Goal: Information Seeking & Learning: Compare options

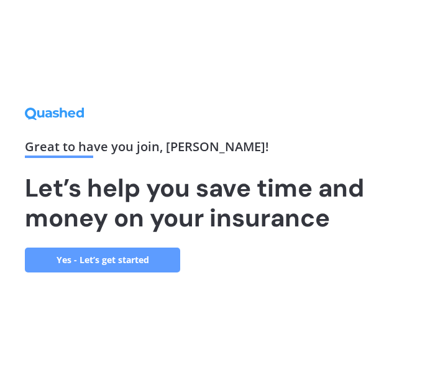
click at [130, 257] on link "Yes - Let’s get started" at bounding box center [102, 260] width 155 height 25
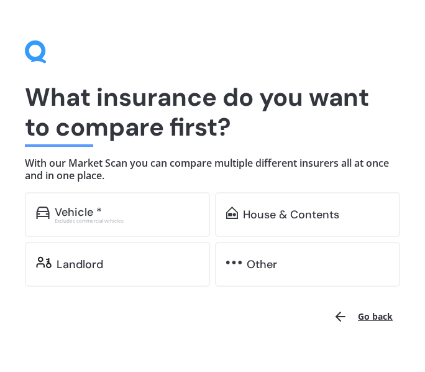
click at [151, 212] on div "Vehicle *" at bounding box center [127, 212] width 144 height 12
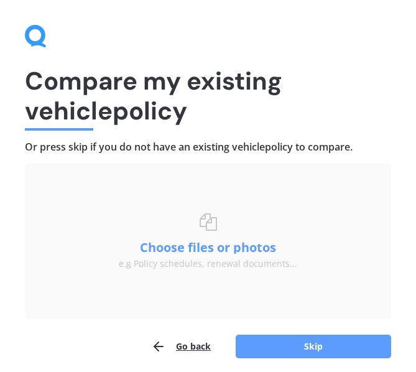
scroll to position [12, 0]
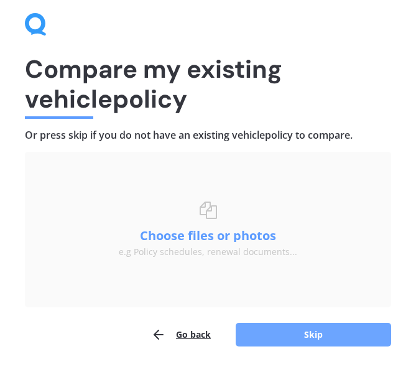
click at [307, 331] on button "Skip" at bounding box center [313, 335] width 155 height 24
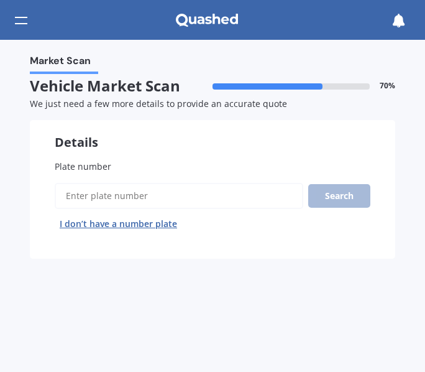
click at [220, 193] on input "Plate number" at bounding box center [179, 196] width 249 height 26
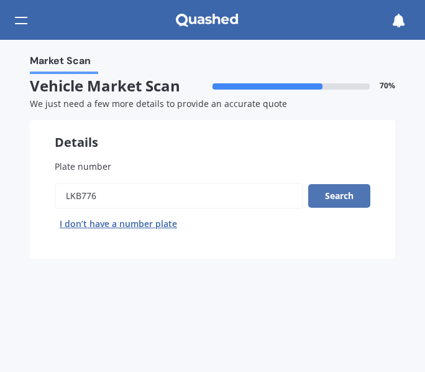
type input "LKB776"
click at [350, 191] on button "Search" at bounding box center [339, 196] width 62 height 24
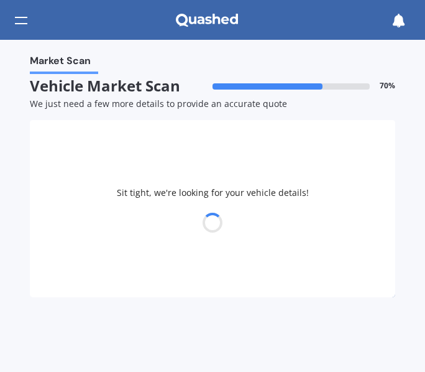
select select "MAZDA"
select select "AXELA"
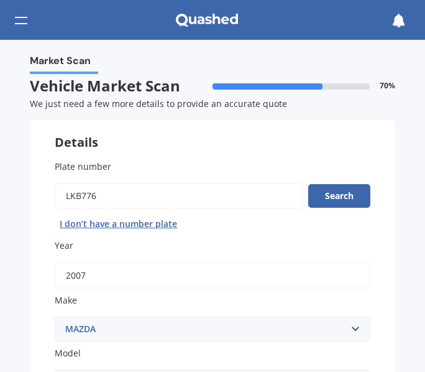
click at [398, 113] on div "Market Scan Vehicle Market Scan 70 % We just need a few more details to provide…" at bounding box center [212, 206] width 425 height 332
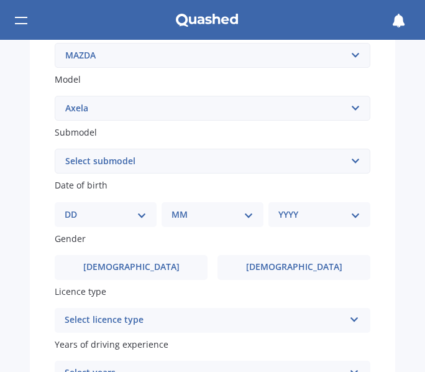
scroll to position [299, 0]
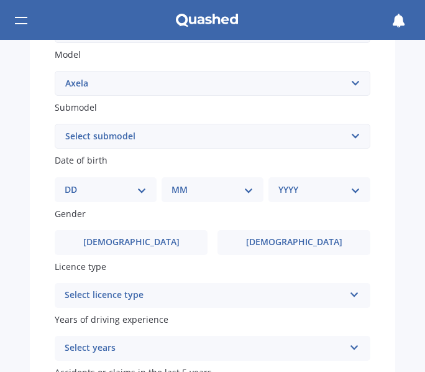
click at [100, 192] on select "DD 01 02 03 04 05 06 07 08 09 10 11 12 13 14 15 16 17 18 19 20 21 22 23 24 25 2…" at bounding box center [106, 190] width 82 height 14
select select "29"
click at [75, 183] on select "DD 01 02 03 04 05 06 07 08 09 10 11 12 13 14 15 16 17 18 19 20 21 22 23 24 25 2…" at bounding box center [106, 190] width 82 height 14
click at [195, 193] on select "MM 01 02 03 04 05 06 07 08 09 10 11 12" at bounding box center [215, 190] width 77 height 14
select select "06"
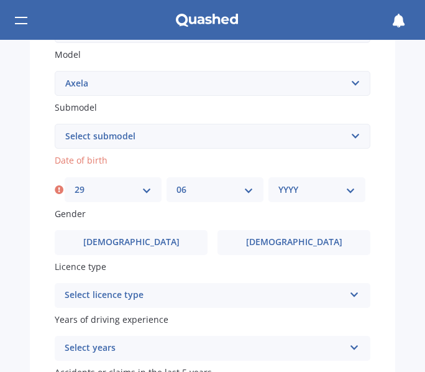
click at [177, 183] on select "MM 01 02 03 04 05 06 07 08 09 10 11 12" at bounding box center [215, 190] width 77 height 14
click at [289, 192] on select "YYYY 2025 2024 2023 2022 2021 2020 2019 2018 2017 2016 2015 2014 2013 2012 2011…" at bounding box center [317, 190] width 77 height 14
select select "1993"
click at [279, 183] on select "YYYY 2025 2024 2023 2022 2021 2020 2019 2018 2017 2016 2015 2014 2013 2012 2011…" at bounding box center [317, 190] width 77 height 14
click at [295, 227] on div "Gender Male Female" at bounding box center [213, 231] width 316 height 48
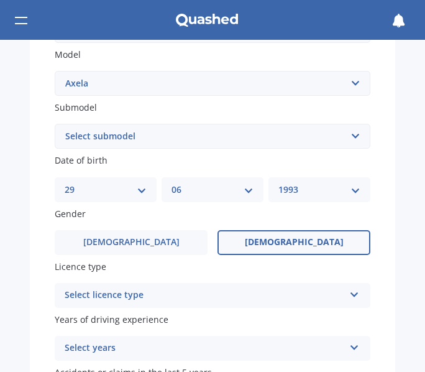
click at [294, 241] on span "Female" at bounding box center [294, 242] width 99 height 11
click at [0, 0] on input "Female" at bounding box center [0, 0] width 0 height 0
click at [237, 297] on div "Select licence type" at bounding box center [205, 295] width 280 height 15
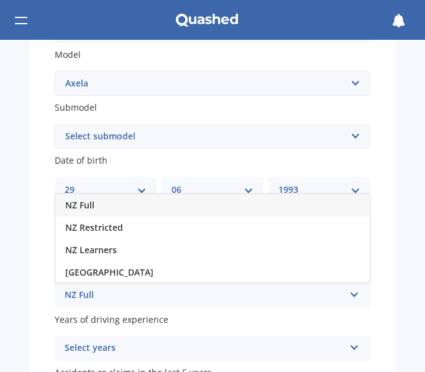
click at [104, 200] on div "NZ Full" at bounding box center [212, 205] width 315 height 22
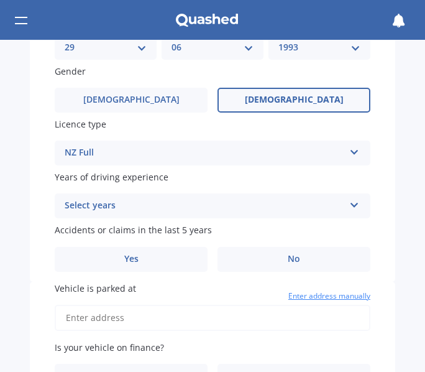
scroll to position [443, 0]
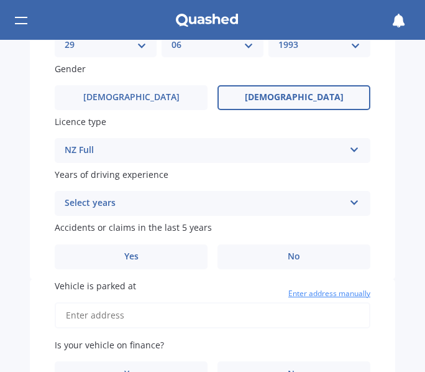
click at [285, 204] on div "Select years" at bounding box center [205, 203] width 280 height 15
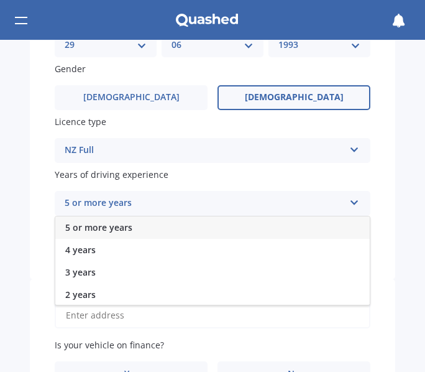
click at [110, 221] on span "5 or more years" at bounding box center [98, 227] width 67 height 12
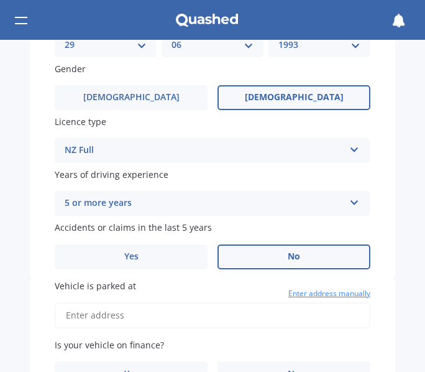
click at [243, 254] on label "No" at bounding box center [294, 256] width 153 height 25
click at [0, 0] on input "No" at bounding box center [0, 0] width 0 height 0
click at [90, 318] on input "Vehicle is parked at" at bounding box center [213, 315] width 316 height 26
type input "107 Mahoe Street, Melville, Hamilton 3206"
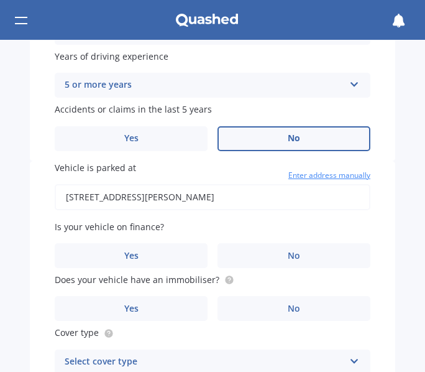
scroll to position [563, 0]
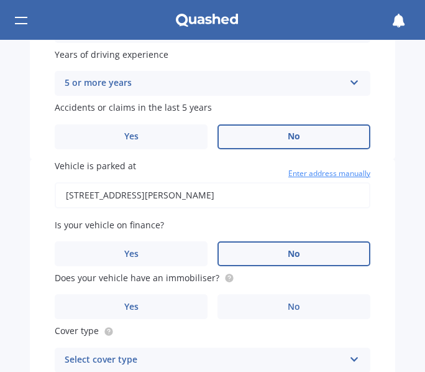
click at [305, 252] on label "No" at bounding box center [294, 253] width 153 height 25
click at [0, 0] on input "No" at bounding box center [0, 0] width 0 height 0
click at [139, 308] on label "Yes" at bounding box center [131, 306] width 153 height 25
click at [0, 0] on input "Yes" at bounding box center [0, 0] width 0 height 0
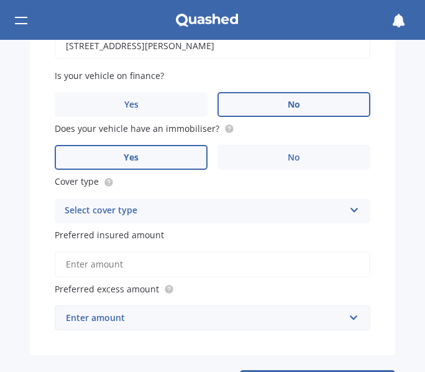
scroll to position [716, 0]
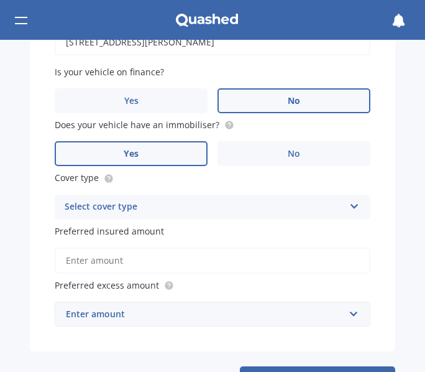
click at [288, 203] on div "Select cover type" at bounding box center [205, 207] width 280 height 15
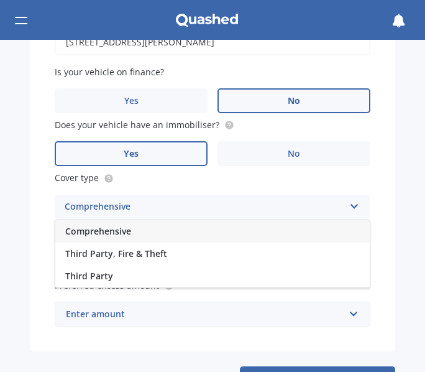
click at [108, 233] on span "Comprehensive" at bounding box center [98, 231] width 66 height 12
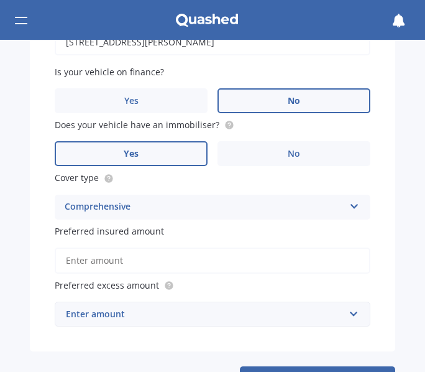
click at [115, 267] on input "Preferred insured amount" at bounding box center [213, 261] width 316 height 26
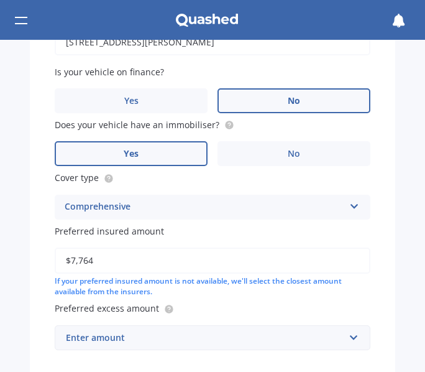
type input "$7,764"
click at [203, 335] on div "Enter amount" at bounding box center [205, 338] width 279 height 14
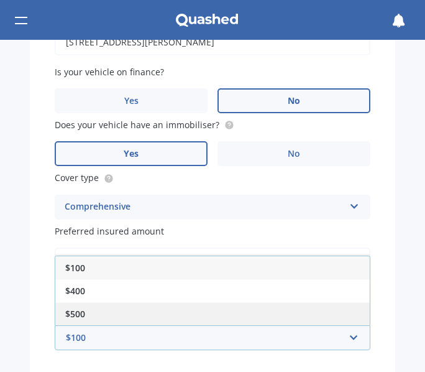
click at [156, 318] on div "$500" at bounding box center [212, 313] width 315 height 23
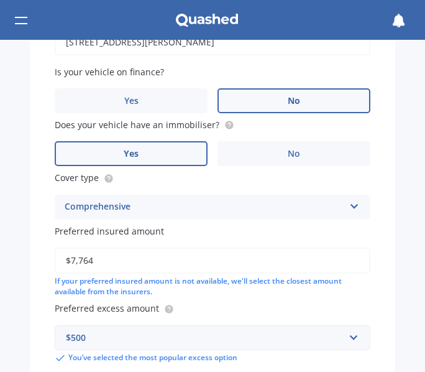
click at [411, 265] on div "Market Scan Vehicle Market Scan 70 % We just need a few more details to provide…" at bounding box center [212, 206] width 425 height 332
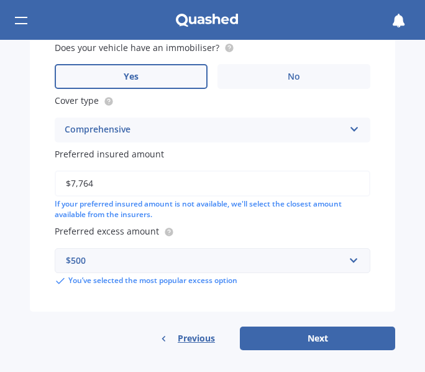
scroll to position [797, 0]
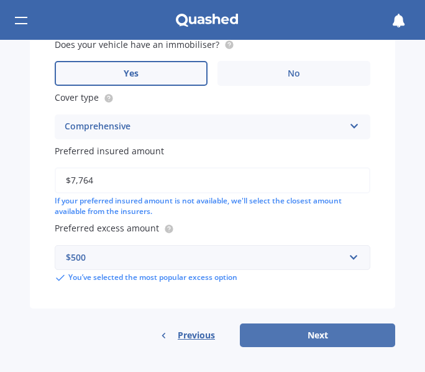
click at [331, 335] on button "Next" at bounding box center [317, 335] width 155 height 24
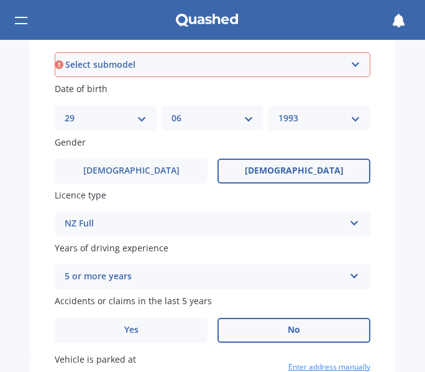
scroll to position [359, 0]
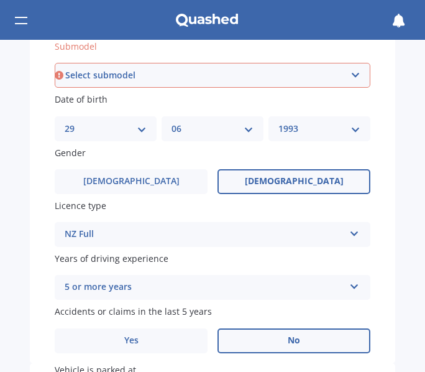
click at [272, 75] on select "Select submodel (All other) 2.3 Sporthatch 2.3 turbo Hatchback Hatchback turbo …" at bounding box center [213, 75] width 316 height 25
click at [271, 75] on select "Select submodel (All other) 2.3 Sporthatch 2.3 turbo Hatchback Hatchback turbo …" at bounding box center [213, 75] width 316 height 25
select select "HATCHBACK"
click at [55, 63] on select "Select submodel (All other) 2.3 Sporthatch 2.3 turbo Hatchback Hatchback turbo …" at bounding box center [213, 75] width 316 height 25
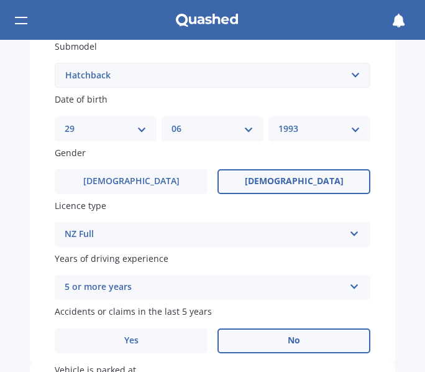
click at [384, 90] on div "Plate number Search I don’t have a number plate Year 2007 Make Select make AC A…" at bounding box center [213, 69] width 366 height 588
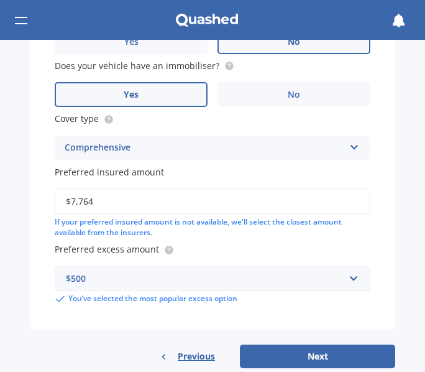
scroll to position [797, 0]
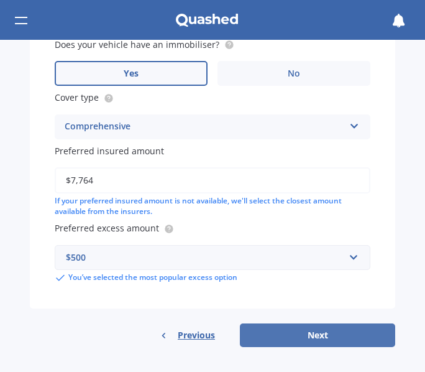
click at [310, 333] on button "Next" at bounding box center [317, 335] width 155 height 24
select select "29"
select select "06"
select select "1993"
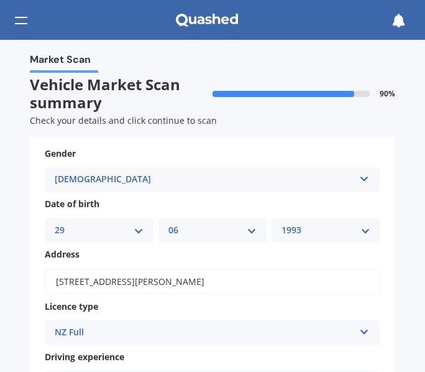
scroll to position [0, 0]
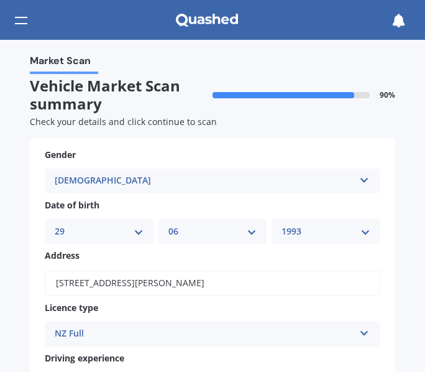
click at [394, 246] on div "Market Scan Vehicle Market Scan summary 90 % Check your details and click conti…" at bounding box center [212, 206] width 425 height 332
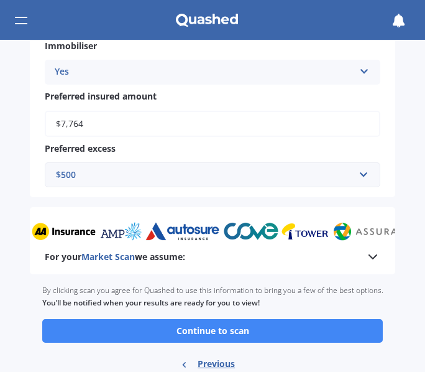
scroll to position [572, 0]
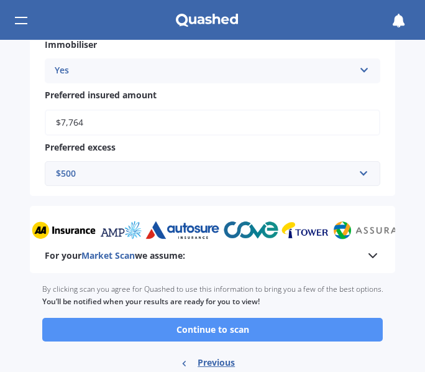
click at [241, 333] on button "Continue to scan" at bounding box center [212, 330] width 341 height 24
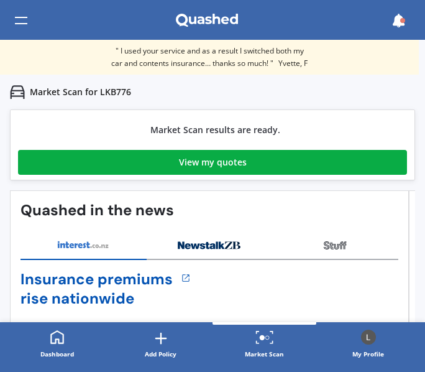
click at [205, 165] on div "View my quotes" at bounding box center [213, 162] width 68 height 25
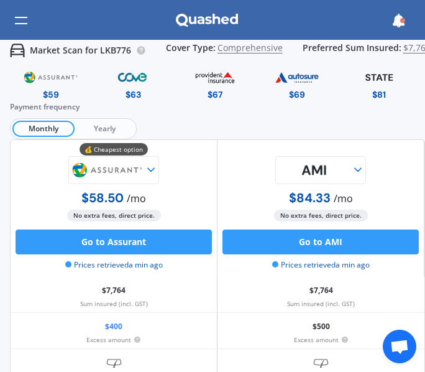
click at [387, 121] on div "Payment frequency Monthly Yearly" at bounding box center [217, 120] width 415 height 39
click at [179, 122] on div "Payment frequency Monthly Yearly" at bounding box center [217, 120] width 415 height 39
click at [111, 131] on span "Yearly" at bounding box center [105, 129] width 60 height 16
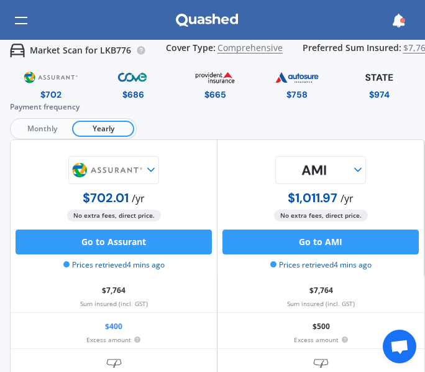
drag, startPoint x: 419, startPoint y: 72, endPoint x: 424, endPoint y: 87, distance: 16.3
click at [424, 87] on div "Market Scan for LKB776 Cover Type: Comprehensive Preferred Sum Insured: $7,764 …" at bounding box center [212, 206] width 425 height 332
click at [401, 120] on div "Payment frequency Monthly Yearly" at bounding box center [217, 120] width 415 height 39
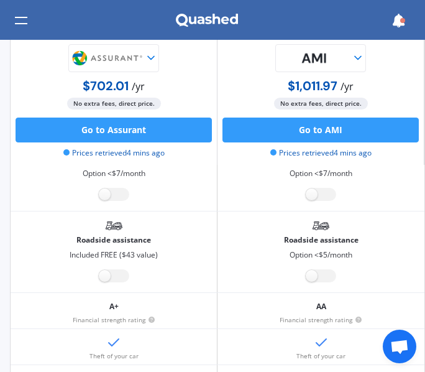
scroll to position [249, 0]
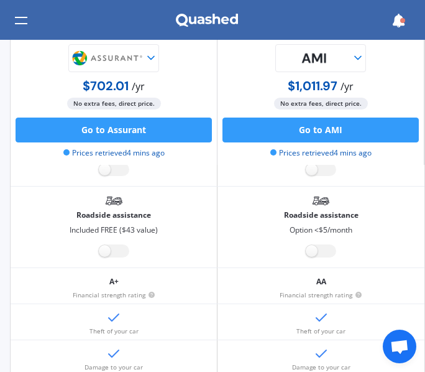
click at [417, 113] on div "$1,011.97 / yr No extra fees, direct price. Go to AMI Prices retrieved 4 mins a…" at bounding box center [321, 96] width 207 height 137
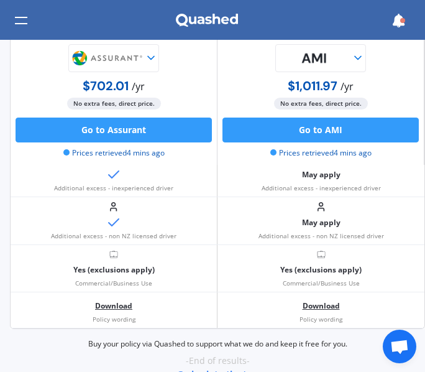
scroll to position [1340, 0]
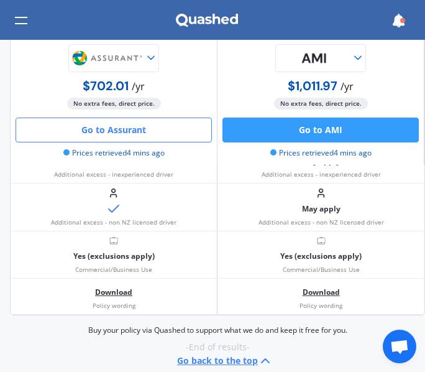
click at [116, 127] on button "Go to Assurant" at bounding box center [114, 130] width 197 height 25
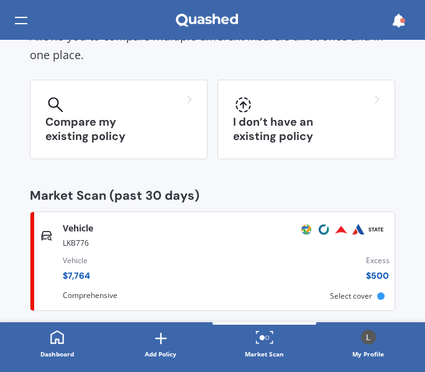
scroll to position [111, 0]
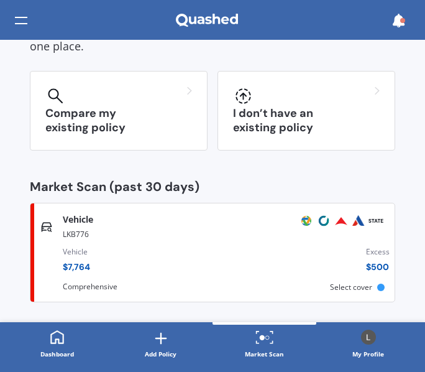
click at [284, 233] on div "LKB776" at bounding box center [229, 233] width 332 height 15
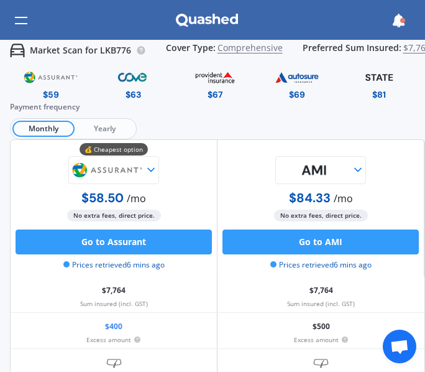
click at [98, 132] on span "Yearly" at bounding box center [105, 129] width 60 height 16
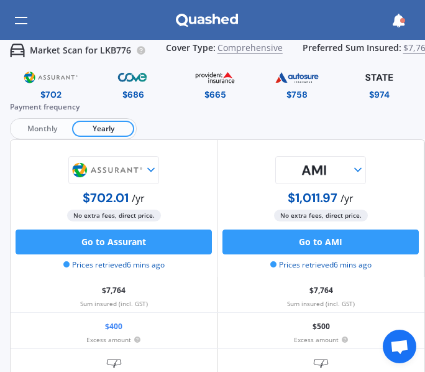
drag, startPoint x: 124, startPoint y: 244, endPoint x: 15, endPoint y: 167, distance: 133.0
click at [15, 167] on div "$702.01 / yr No extra fees, direct price. Go to Assurant Prices retrieved 6 min…" at bounding box center [114, 208] width 207 height 137
drag, startPoint x: 131, startPoint y: 242, endPoint x: 27, endPoint y: 174, distance: 124.4
click at [27, 174] on div at bounding box center [114, 170] width 197 height 28
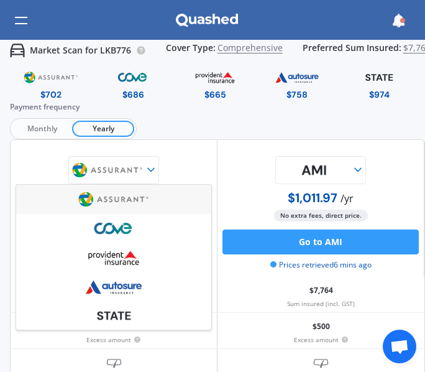
click at [177, 132] on div "Payment frequency Monthly Yearly" at bounding box center [217, 120] width 415 height 39
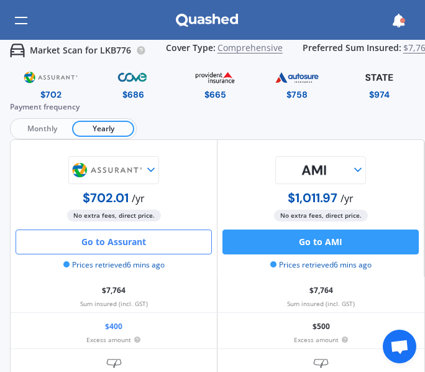
click at [131, 240] on button "Go to Assurant" at bounding box center [114, 241] width 197 height 25
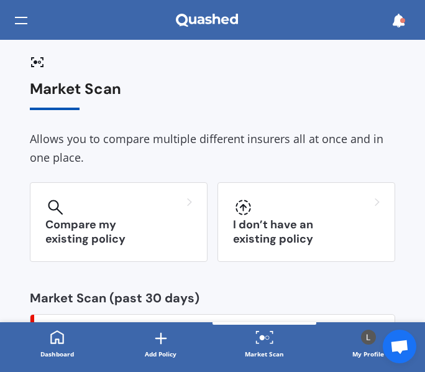
click at [264, 348] on div "Market Scan" at bounding box center [264, 354] width 39 height 12
click at [22, 24] on div at bounding box center [21, 21] width 12 height 24
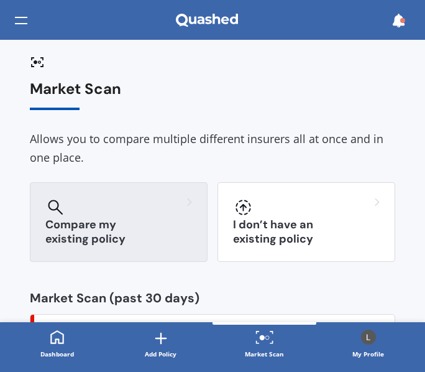
click at [127, 228] on h3 "Compare my existing policy" at bounding box center [118, 232] width 147 height 29
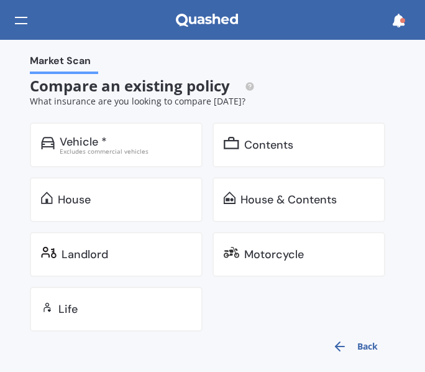
click at [266, 201] on div "House & Contents" at bounding box center [289, 199] width 96 height 12
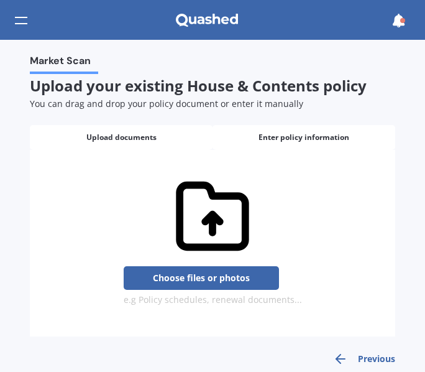
click at [293, 134] on span "Enter policy information" at bounding box center [304, 137] width 91 height 9
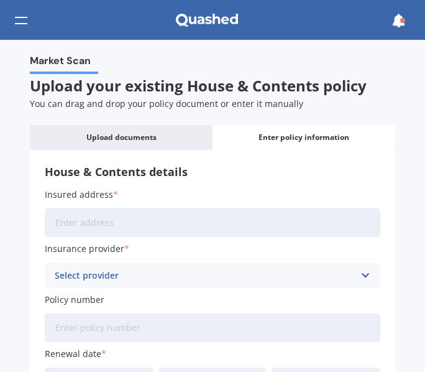
click at [149, 221] on input "Insured address" at bounding box center [213, 222] width 336 height 29
drag, startPoint x: 225, startPoint y: 227, endPoint x: 16, endPoint y: 241, distance: 208.8
click at [16, 241] on div "Market Scan Upload your existing House & Contents policy You can drag and drop …" at bounding box center [212, 206] width 425 height 332
click at [159, 225] on input "107 Mahoe Street, Te Awamutu 3800" at bounding box center [213, 222] width 336 height 29
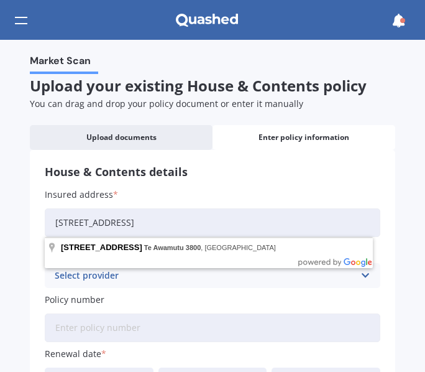
drag, startPoint x: 232, startPoint y: 223, endPoint x: 124, endPoint y: 219, distance: 107.7
click at [124, 219] on input "107 Mahoe Street, Te Awamutu 3800" at bounding box center [213, 222] width 336 height 29
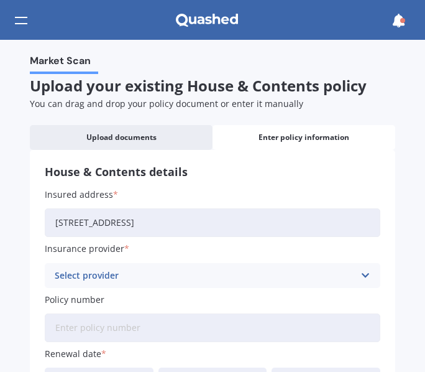
type input "107 Mahoe Street, Melville, Hamilton 3206"
click at [146, 282] on div "Select provider" at bounding box center [205, 276] width 300 height 14
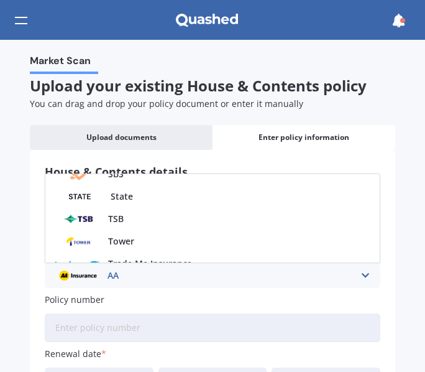
scroll to position [358, 0]
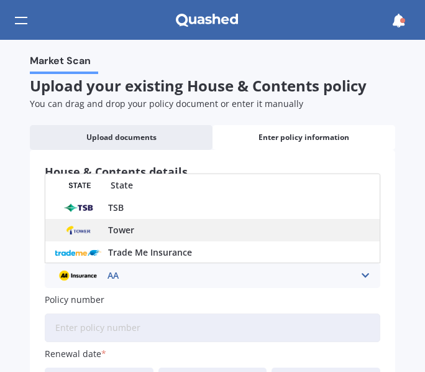
click at [110, 226] on span "Tower" at bounding box center [121, 230] width 26 height 9
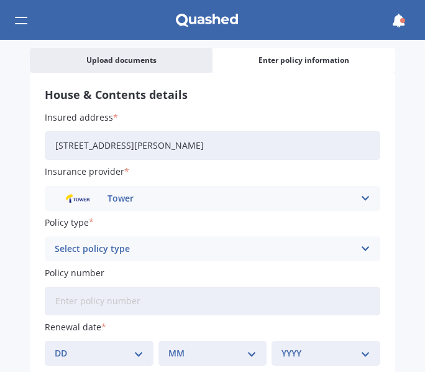
scroll to position [81, 0]
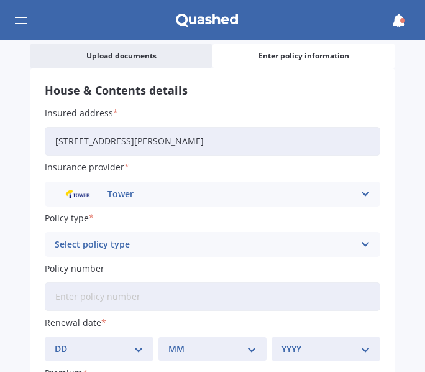
click at [330, 248] on div "Select policy type" at bounding box center [205, 245] width 300 height 14
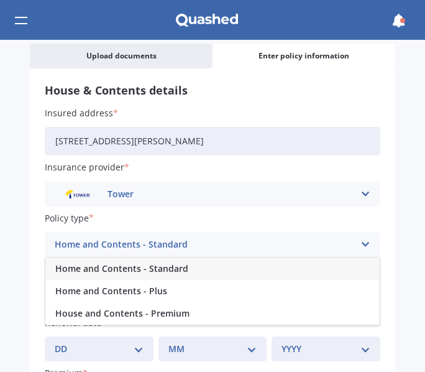
click at [156, 274] on div "Home and Contents - Standard" at bounding box center [212, 268] width 335 height 22
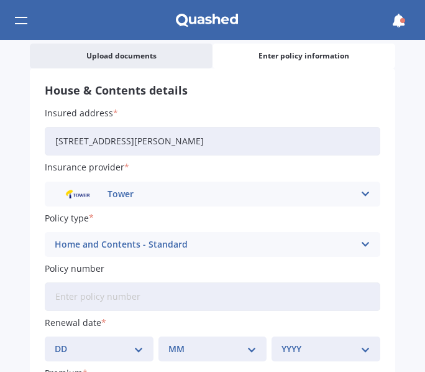
click at [411, 113] on div "Market Scan Upload your existing House & Contents policy You can drag and drop …" at bounding box center [212, 206] width 425 height 332
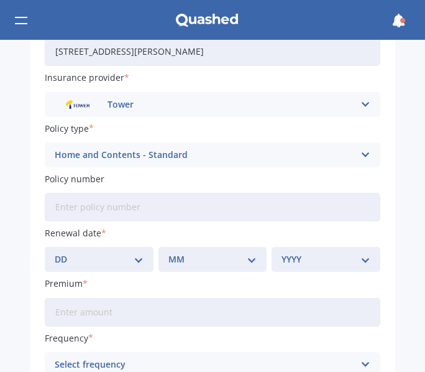
scroll to position [183, 0]
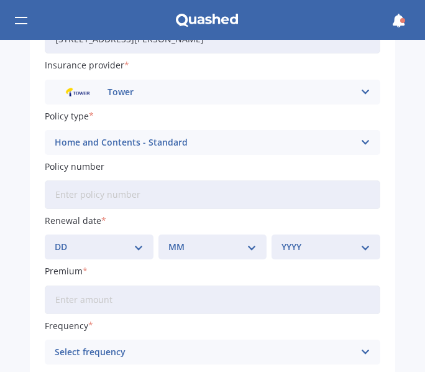
click at [80, 194] on input "Policy number" at bounding box center [213, 194] width 336 height 29
paste input "P00004360068"
type input "P00004360068"
click at [113, 244] on select "DD 01 02 03 04 05 06 07 08 09 10 11 12 13 14 15 16 17 18 19 20 21 22 23 24 25 2…" at bounding box center [99, 247] width 89 height 14
select select "01"
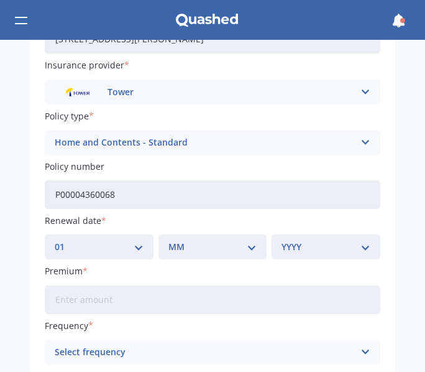
click at [55, 240] on select "DD 01 02 03 04 05 06 07 08 09 10 11 12 13 14 15 16 17 18 19 20 21 22 23 24 25 2…" at bounding box center [99, 247] width 89 height 14
click at [193, 252] on select "MM 01 02 03 04 05 06 07 08 09 10 11 12" at bounding box center [213, 247] width 89 height 14
select select "04"
click at [169, 240] on select "MM 01 02 03 04 05 06 07 08 09 10 11 12" at bounding box center [213, 247] width 89 height 14
click at [293, 251] on select "YYYY 2027 2026 2025 2024 2023 2022 2021 2020 2019 2018 2017 2016 2015 2014 2013…" at bounding box center [326, 247] width 89 height 14
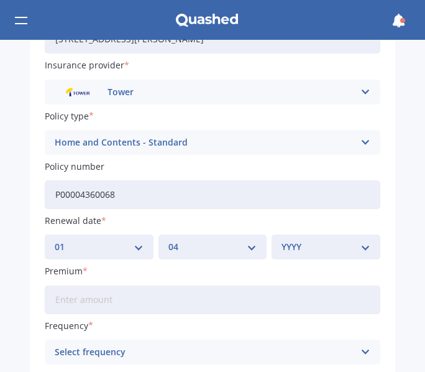
select select "2026"
click at [282, 240] on select "YYYY 2027 2026 2025 2024 2023 2022 2021 2020 2019 2018 2017 2016 2015 2014 2013…" at bounding box center [326, 247] width 89 height 14
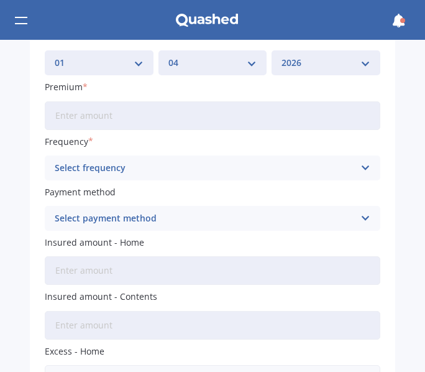
scroll to position [369, 0]
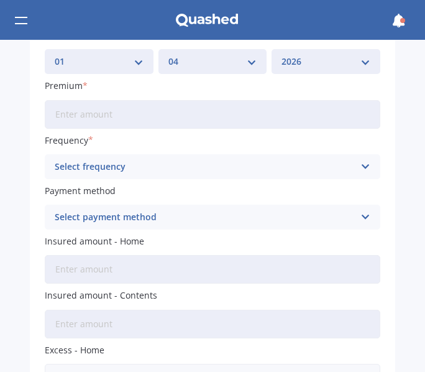
click at [89, 113] on input "Premium" at bounding box center [213, 114] width 336 height 29
type input "$79.07"
click at [117, 168] on div "Select frequency" at bounding box center [205, 167] width 300 height 14
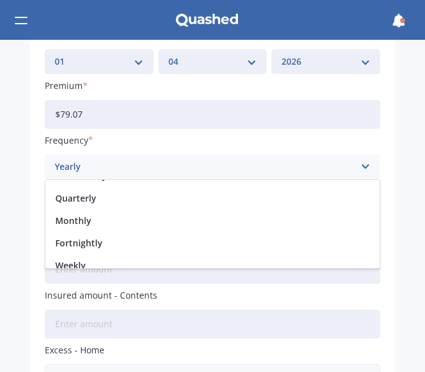
scroll to position [40, 0]
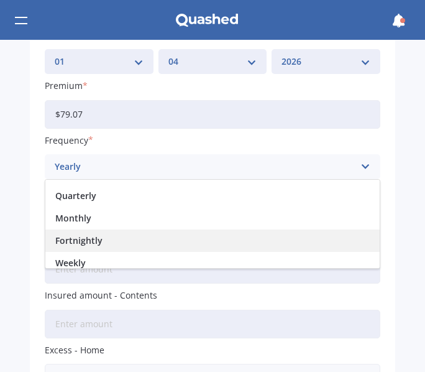
click at [91, 231] on div "Fortnightly" at bounding box center [212, 240] width 335 height 22
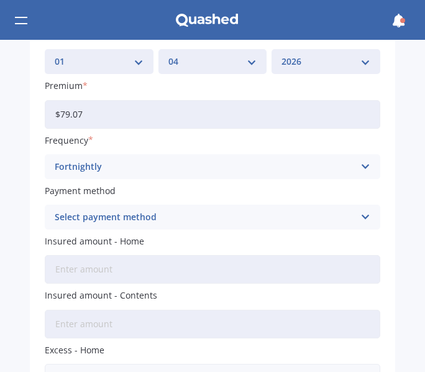
click at [122, 211] on div "Select payment method" at bounding box center [205, 217] width 300 height 14
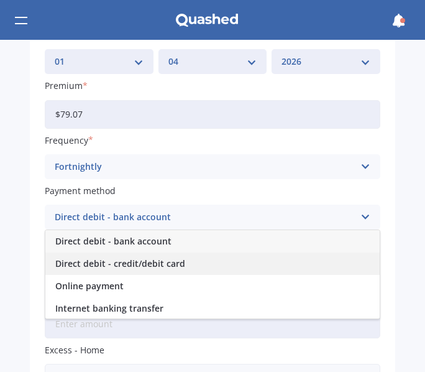
click at [125, 272] on div "Direct debit - credit/debit card" at bounding box center [212, 263] width 335 height 22
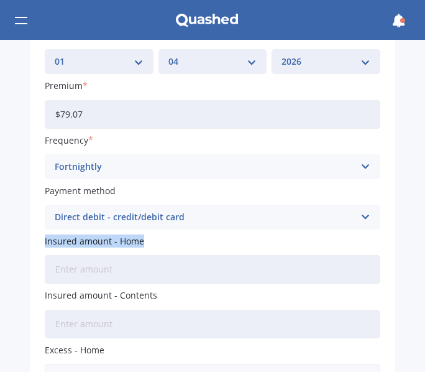
drag, startPoint x: 419, startPoint y: 212, endPoint x: 422, endPoint y: 240, distance: 28.2
click at [422, 240] on div "Market Scan Upload your existing House & Contents policy You can drag and drop …" at bounding box center [212, 206] width 425 height 332
click at [135, 271] on input "Insured amount - Home" at bounding box center [213, 269] width 336 height 29
type input "$742,500"
click at [388, 241] on div "House & Contents details Insured address 107 Mahoe Street, Melville, Hamilton 3…" at bounding box center [213, 117] width 366 height 673
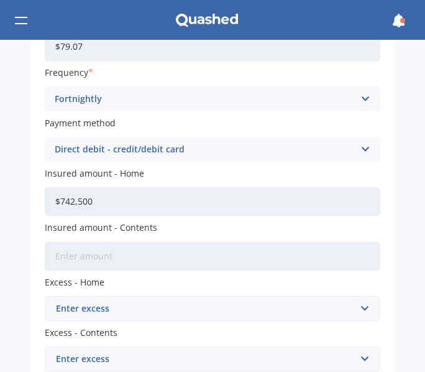
scroll to position [438, 0]
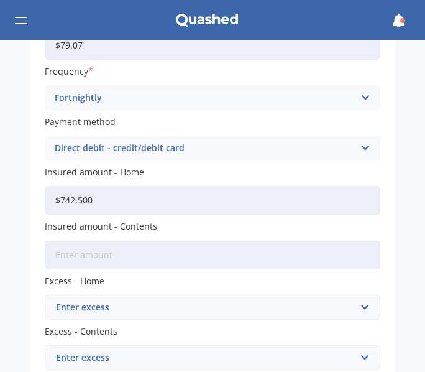
click at [123, 301] on div "Enter excess" at bounding box center [205, 307] width 299 height 14
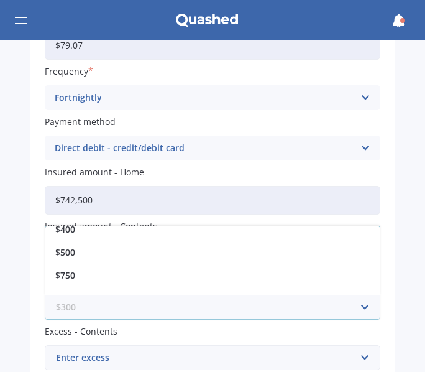
scroll to position [35, 0]
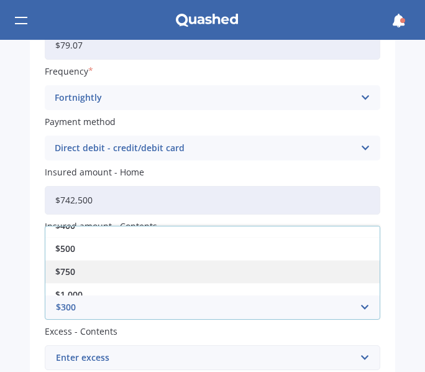
click at [113, 272] on div "$750" at bounding box center [212, 271] width 335 height 23
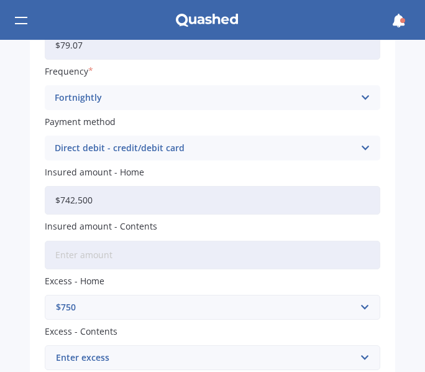
click at [132, 259] on input "Insured amount - Contents" at bounding box center [213, 255] width 336 height 29
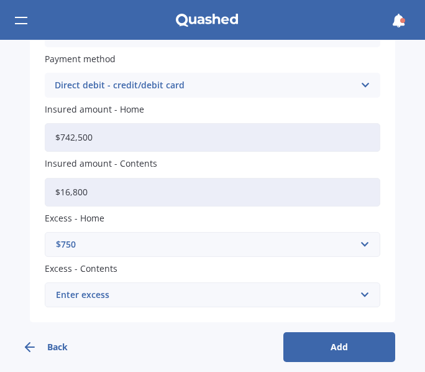
scroll to position [506, 0]
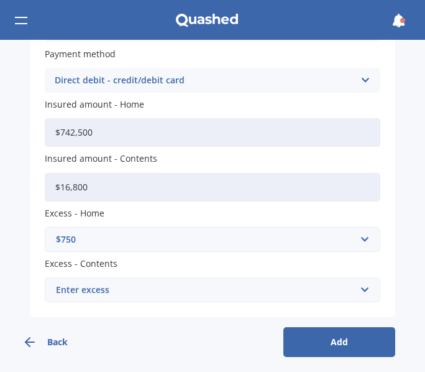
type input "$16,800"
click at [103, 292] on div "Enter excess" at bounding box center [205, 290] width 299 height 14
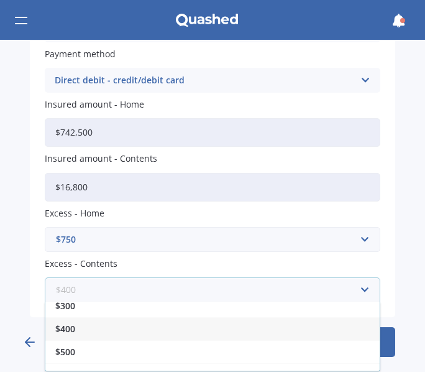
scroll to position [32, 0]
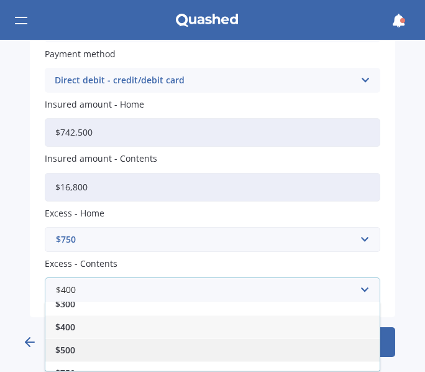
click at [200, 350] on div "$500" at bounding box center [212, 349] width 335 height 23
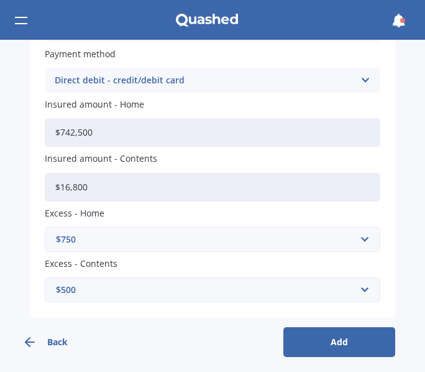
click at [340, 342] on button "Add" at bounding box center [340, 342] width 112 height 30
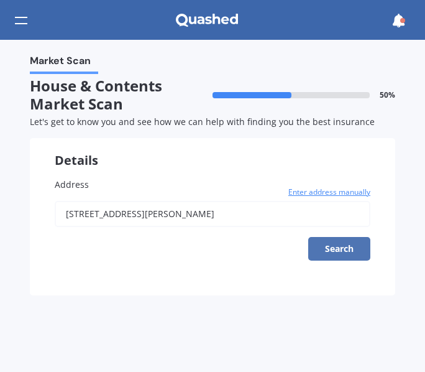
click at [343, 240] on button "Search" at bounding box center [339, 249] width 62 height 24
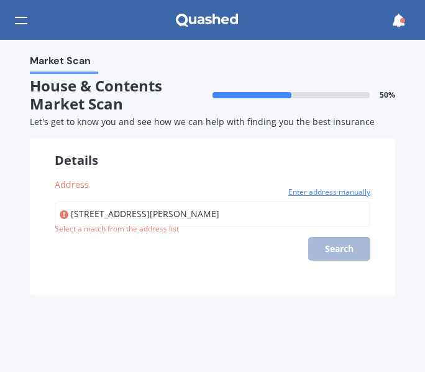
type input "107 Mahoe Street, Melville, Hamilton 3206"
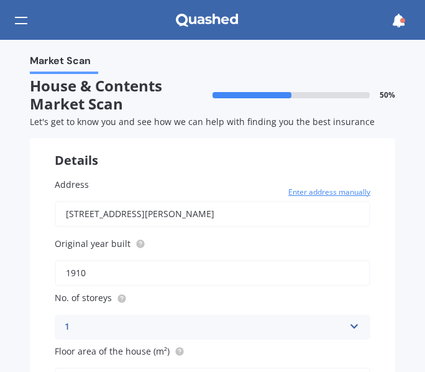
click at [380, 221] on div "Address 107 Mahoe Street, Melville, Hamilton 3206 Enter address manually Search…" at bounding box center [213, 304] width 366 height 303
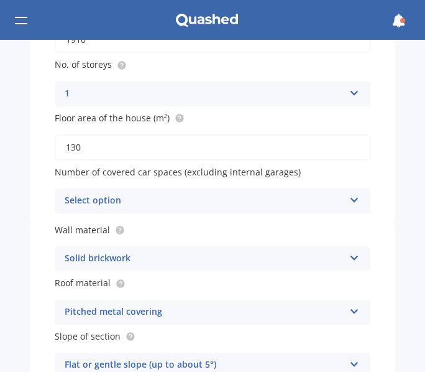
scroll to position [234, 0]
click at [246, 200] on div "Select option" at bounding box center [205, 200] width 280 height 15
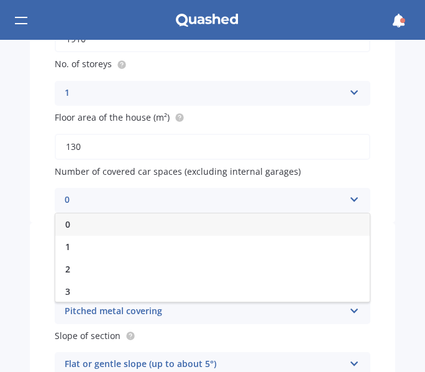
click at [225, 228] on div "0" at bounding box center [212, 224] width 315 height 22
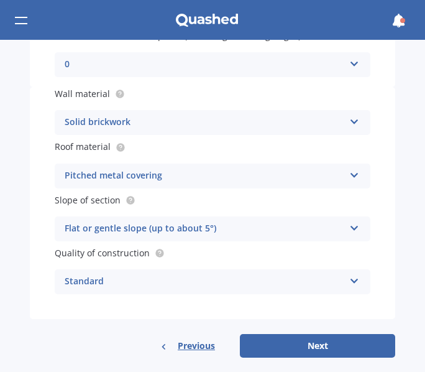
scroll to position [380, 0]
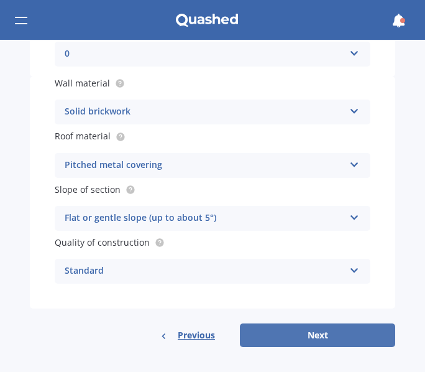
click at [310, 331] on button "Next" at bounding box center [317, 335] width 155 height 24
select select "29"
select select "06"
select select "1993"
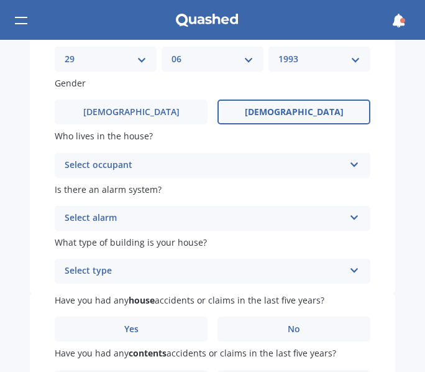
scroll to position [172, 0]
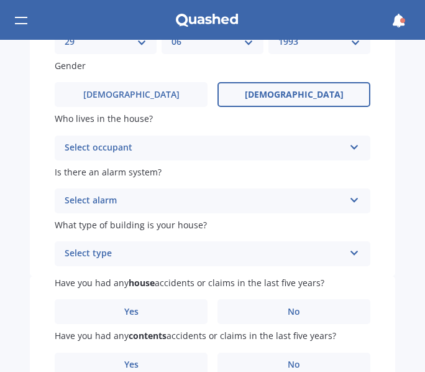
click at [338, 142] on div "Select occupant" at bounding box center [205, 148] width 280 height 15
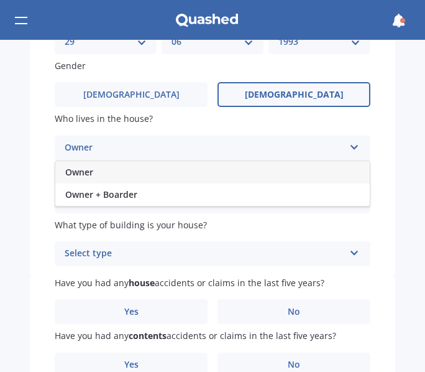
click at [177, 171] on div "Owner" at bounding box center [212, 172] width 315 height 22
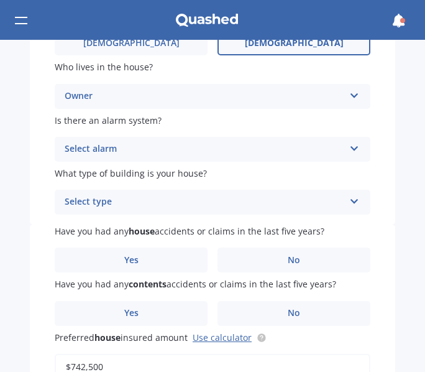
scroll to position [229, 0]
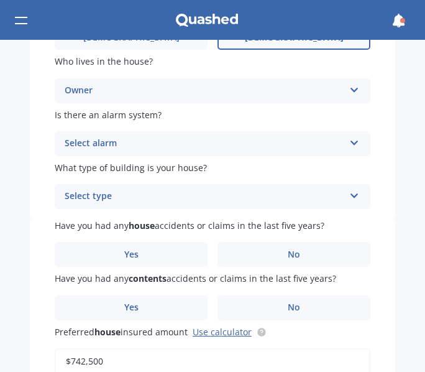
click at [323, 139] on div "Select alarm" at bounding box center [205, 143] width 280 height 15
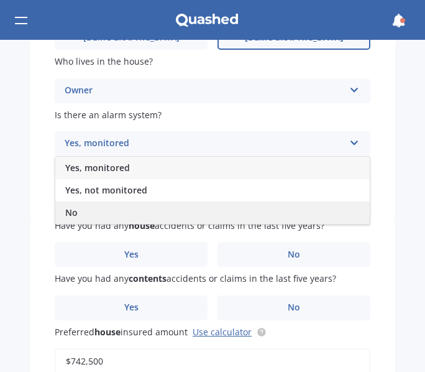
click at [142, 209] on div "No" at bounding box center [212, 212] width 315 height 22
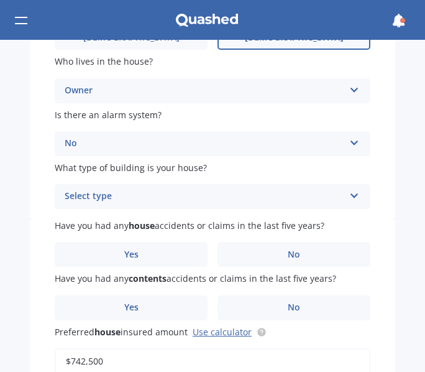
click at [300, 204] on div "Select type" at bounding box center [205, 196] width 280 height 15
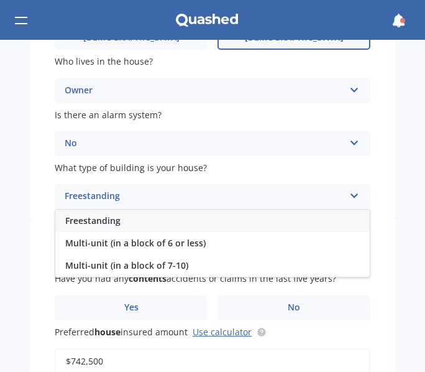
click at [220, 221] on div "Freestanding" at bounding box center [212, 221] width 315 height 22
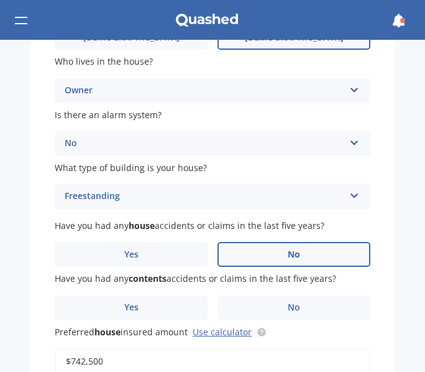
click at [277, 256] on label "No" at bounding box center [294, 254] width 153 height 25
click at [0, 0] on input "No" at bounding box center [0, 0] width 0 height 0
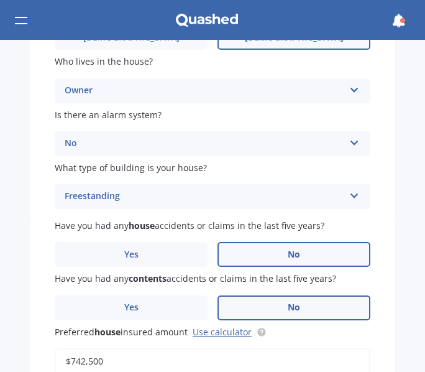
click at [281, 307] on label "No" at bounding box center [294, 307] width 153 height 25
click at [0, 0] on input "No" at bounding box center [0, 0] width 0 height 0
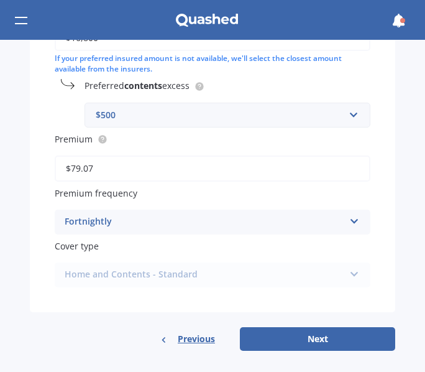
scroll to position [687, 0]
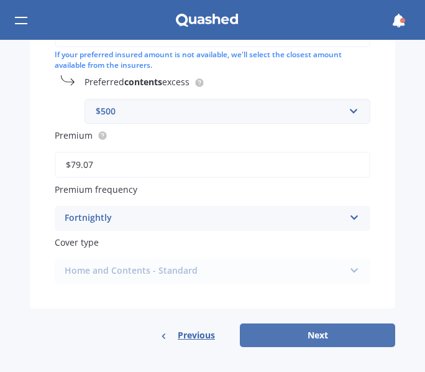
click at [326, 335] on button "Next" at bounding box center [317, 335] width 155 height 24
select select "29"
select select "06"
select select "1993"
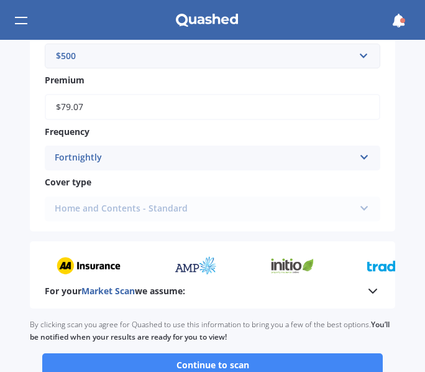
scroll to position [1104, 0]
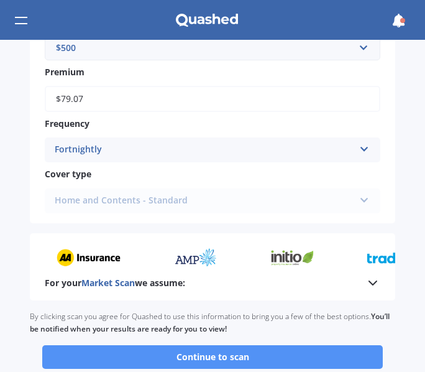
click at [310, 360] on button "Continue to scan" at bounding box center [212, 357] width 341 height 24
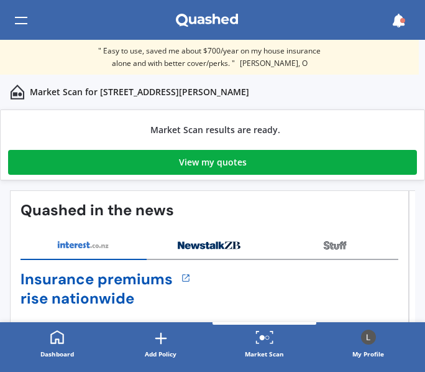
click at [246, 159] on link "View my quotes" at bounding box center [212, 162] width 409 height 25
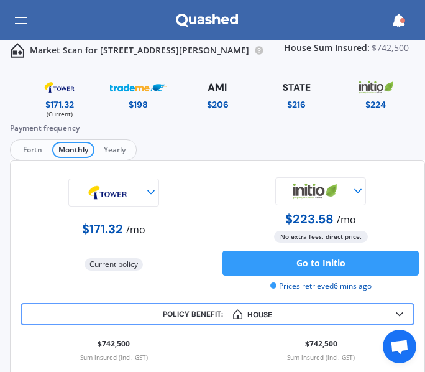
click at [119, 148] on span "Yearly" at bounding box center [115, 150] width 40 height 16
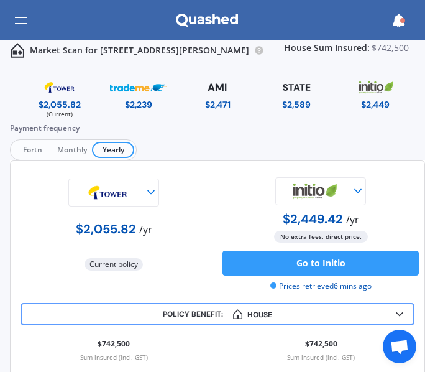
click at [73, 147] on span "Monthly" at bounding box center [72, 150] width 40 height 16
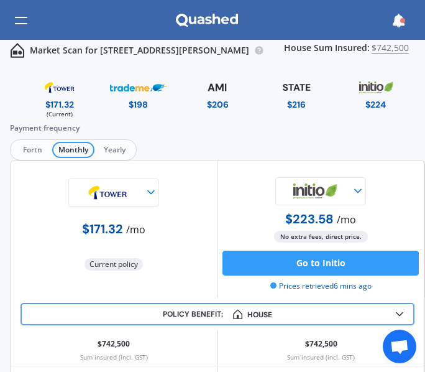
click at [249, 315] on b "House" at bounding box center [250, 314] width 44 height 10
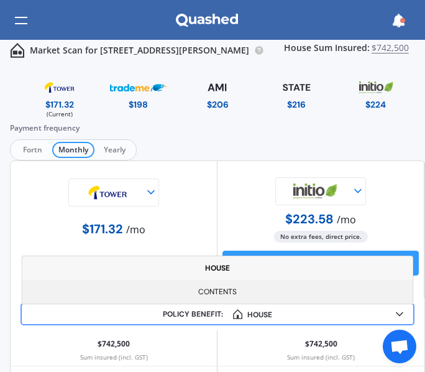
click at [239, 290] on div "Contents" at bounding box center [217, 292] width 391 height 24
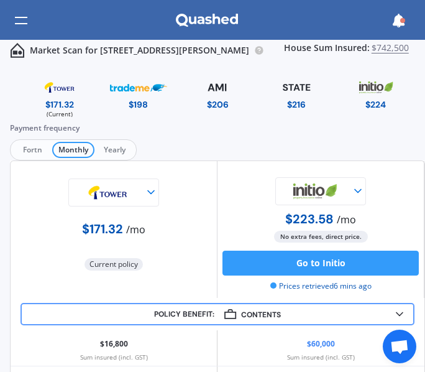
click at [14, 21] on div "Market Scan for 107 Mahoe Street, Melville, Hamilton 3206 House Sum Insured: $7…" at bounding box center [212, 20] width 425 height 40
click at [19, 20] on div at bounding box center [21, 21] width 12 height 24
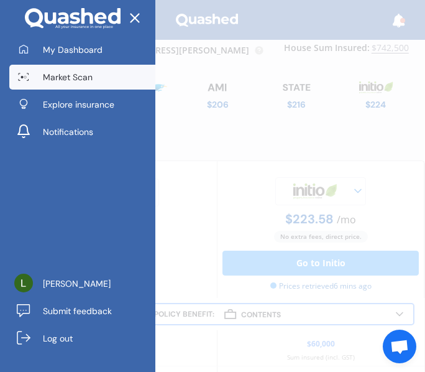
click at [62, 80] on span "Market Scan" at bounding box center [68, 77] width 50 height 12
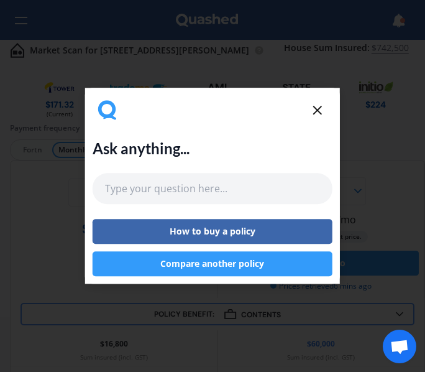
click at [318, 106] on icon at bounding box center [317, 110] width 15 height 15
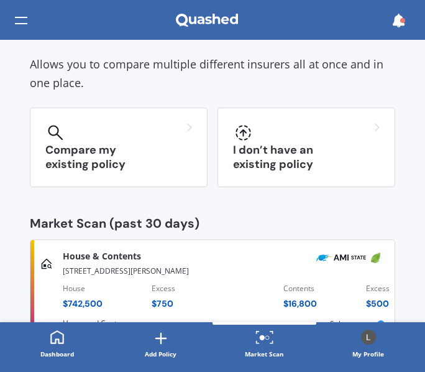
scroll to position [70, 0]
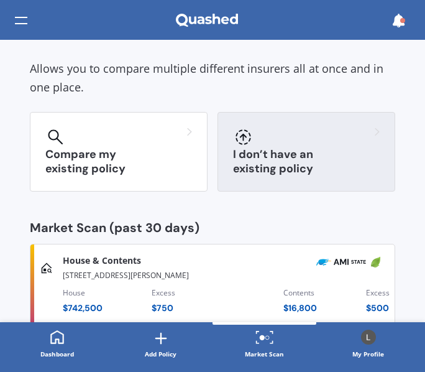
click at [258, 154] on h3 "I don’t have an existing policy" at bounding box center [306, 161] width 147 height 29
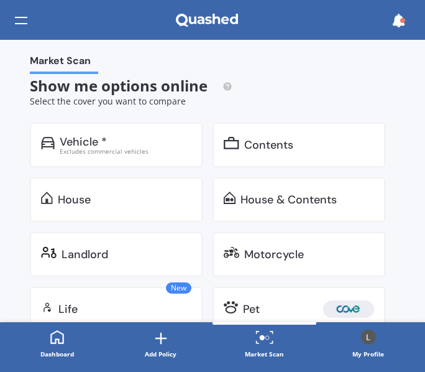
click at [130, 253] on div "Landlord" at bounding box center [127, 254] width 130 height 12
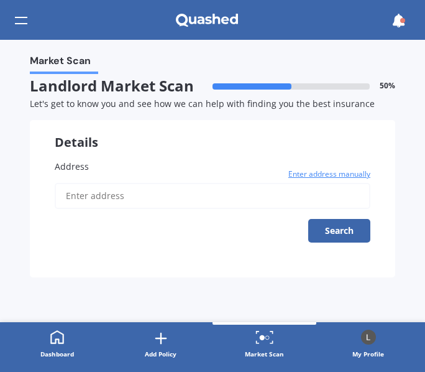
click at [149, 195] on input "Address" at bounding box center [213, 196] width 316 height 26
type input "36 MacDonald Road, Glenview, Hamilton 3206"
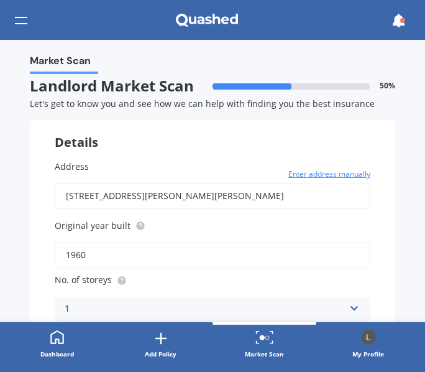
click at [409, 134] on div "Market Scan Landlord Market Scan 50 % Let's get to know you and see how we can …" at bounding box center [212, 181] width 425 height 282
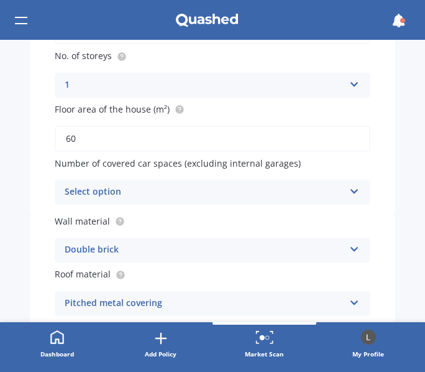
scroll to position [249, 0]
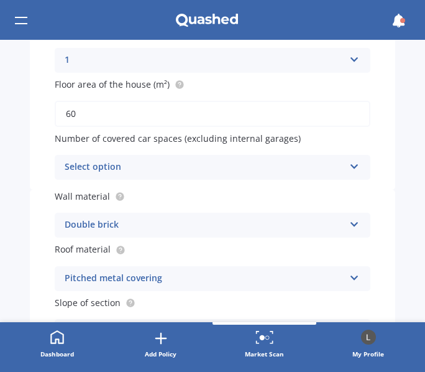
click at [331, 162] on div "Select option" at bounding box center [205, 167] width 280 height 15
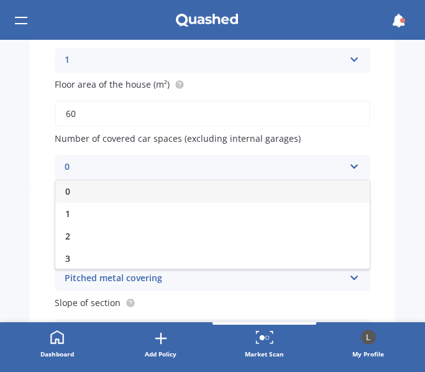
click at [213, 183] on div "0" at bounding box center [212, 191] width 315 height 22
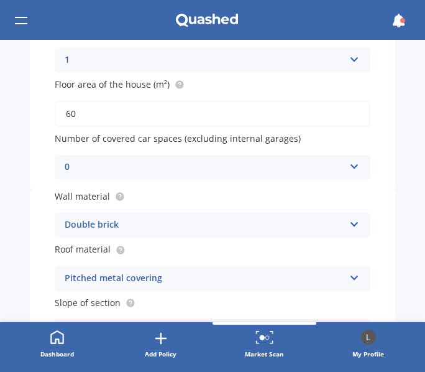
click at [379, 132] on div "Address 36 MacDonald Road, Glenview, Hamilton 3206 Enter address manually Searc…" at bounding box center [213, 37] width 366 height 303
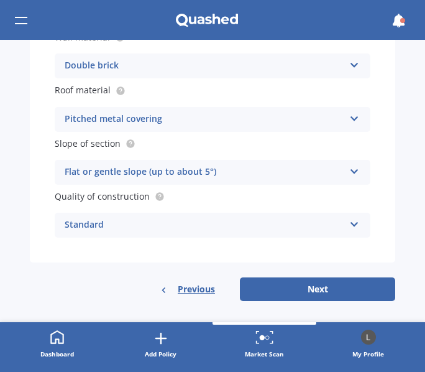
scroll to position [412, 0]
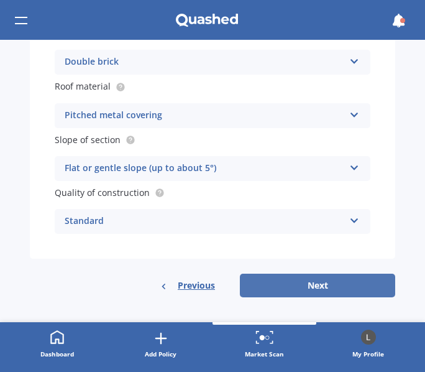
click at [318, 279] on button "Next" at bounding box center [317, 286] width 155 height 24
select select "29"
select select "06"
select select "1993"
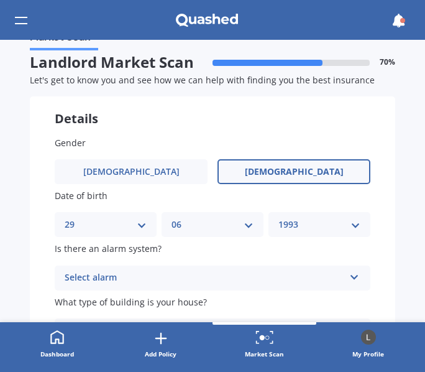
scroll to position [0, 0]
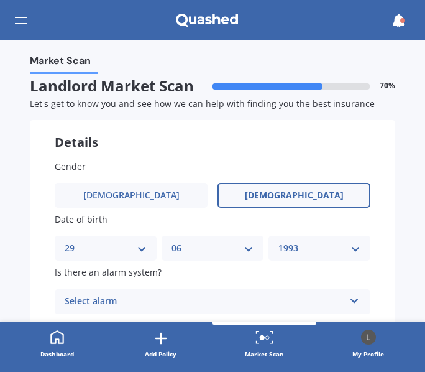
click at [377, 252] on div "Gender Male Female Date of birth DD 01 02 03 04 05 06 07 08 09 10 11 12 13 14 1…" at bounding box center [213, 256] width 366 height 242
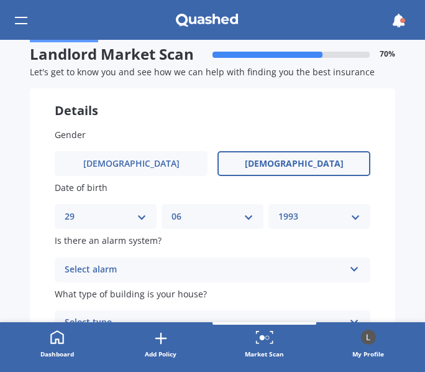
scroll to position [50, 0]
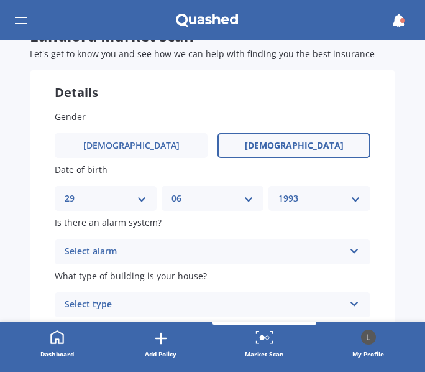
click at [285, 251] on div "Select alarm" at bounding box center [205, 251] width 280 height 15
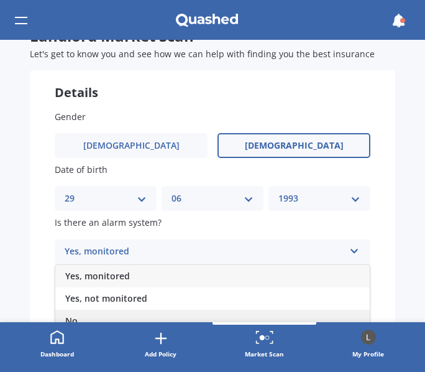
click at [103, 313] on div "No" at bounding box center [212, 321] width 315 height 22
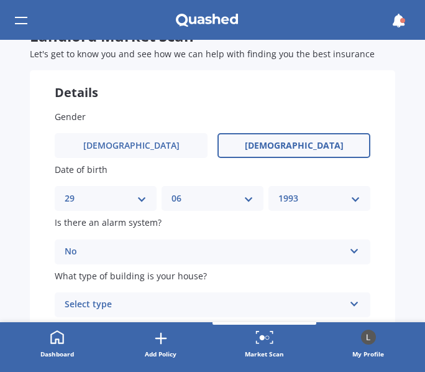
click at [371, 220] on div "Gender Male Female Date of birth DD 01 02 03 04 05 06 07 08 09 10 11 12 13 14 1…" at bounding box center [213, 206] width 366 height 242
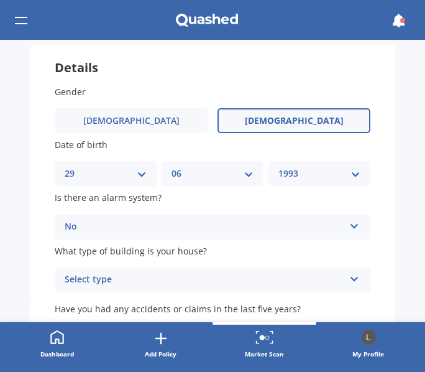
scroll to position [100, 0]
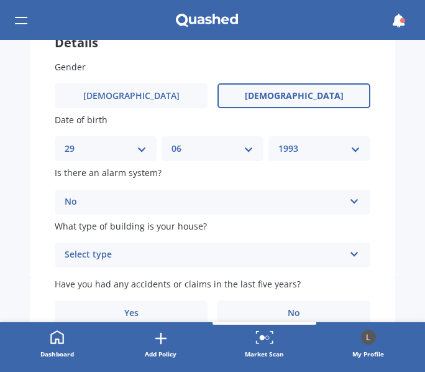
click at [234, 255] on div "Select type" at bounding box center [205, 255] width 280 height 15
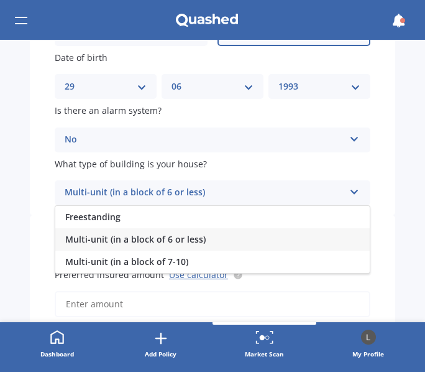
scroll to position [162, 0]
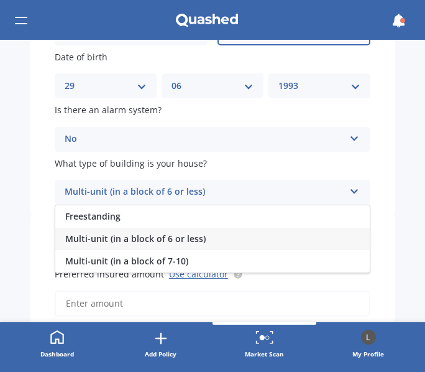
click at [381, 206] on div "Gender Male Female Date of birth DD 01 02 03 04 05 06 07 08 09 10 11 12 13 14 1…" at bounding box center [213, 94] width 366 height 242
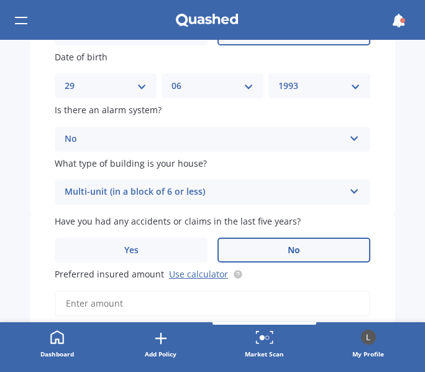
click at [289, 251] on span "No" at bounding box center [294, 250] width 12 height 11
click at [0, 0] on input "No" at bounding box center [0, 0] width 0 height 0
click at [118, 308] on input "Preferred insured amount Use calculator" at bounding box center [213, 303] width 316 height 26
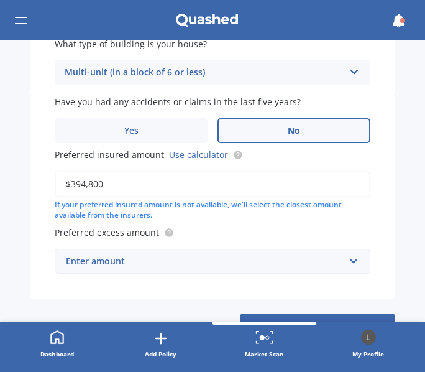
scroll to position [285, 0]
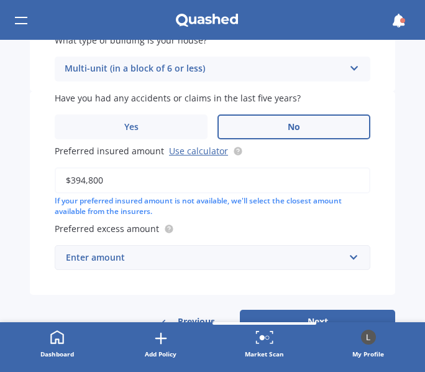
type input "$394,800"
click at [161, 262] on div "Enter amount" at bounding box center [205, 258] width 279 height 14
click at [417, 193] on div "Market Scan Landlord Market Scan 70 % Let's get to know you and see how we can …" at bounding box center [212, 181] width 425 height 282
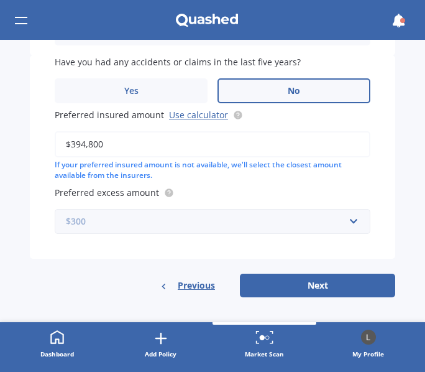
click at [353, 212] on input "text" at bounding box center [208, 222] width 305 height 24
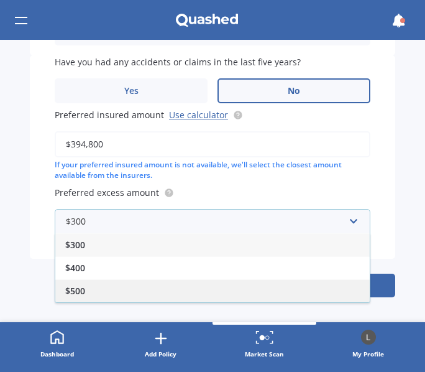
click at [165, 290] on div "$500" at bounding box center [212, 290] width 315 height 23
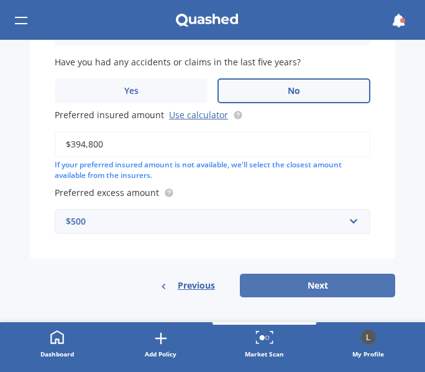
click at [329, 285] on button "Next" at bounding box center [317, 286] width 155 height 24
select select "29"
select select "06"
select select "1993"
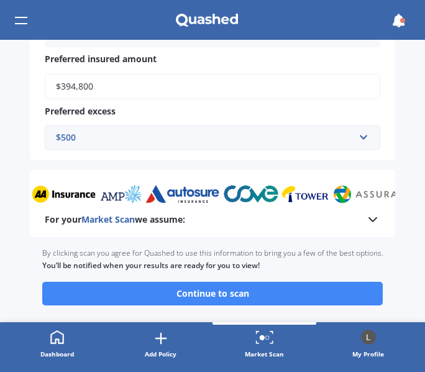
scroll to position [814, 0]
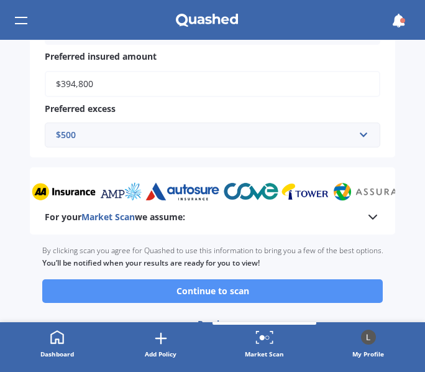
click at [282, 291] on button "Continue to scan" at bounding box center [212, 291] width 341 height 24
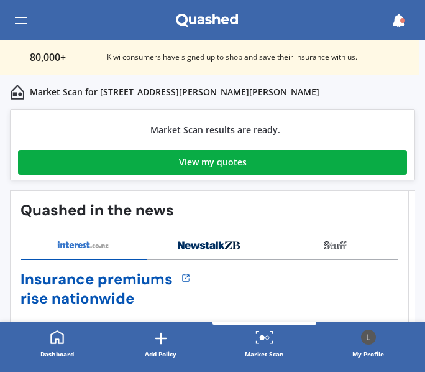
click at [218, 158] on div "View my quotes" at bounding box center [213, 162] width 68 height 25
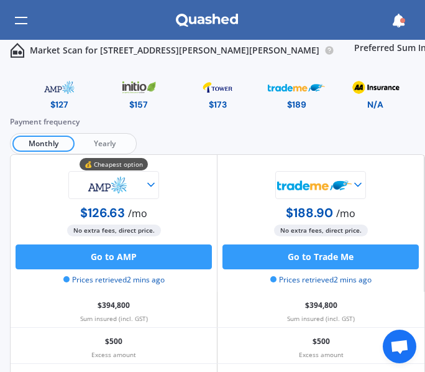
click at [111, 141] on span "Yearly" at bounding box center [105, 144] width 60 height 16
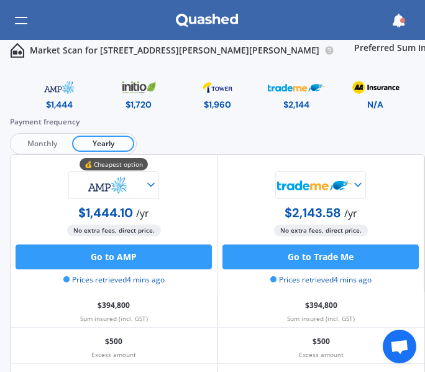
click at [17, 20] on div at bounding box center [21, 21] width 12 height 24
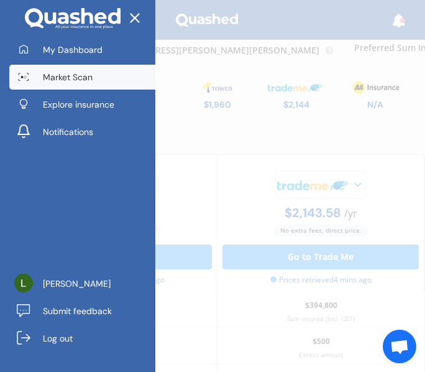
click at [71, 81] on span "Market Scan" at bounding box center [68, 77] width 50 height 12
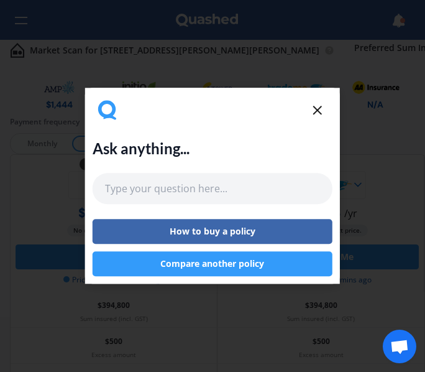
click at [318, 113] on icon at bounding box center [317, 110] width 15 height 15
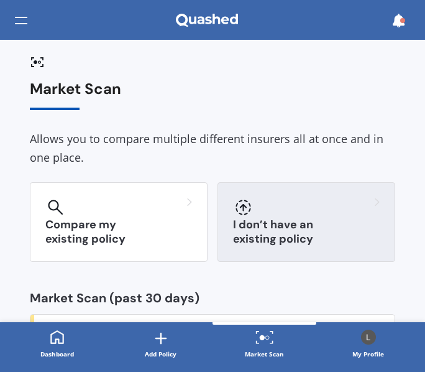
click at [320, 229] on h3 "I don’t have an existing policy" at bounding box center [306, 232] width 147 height 29
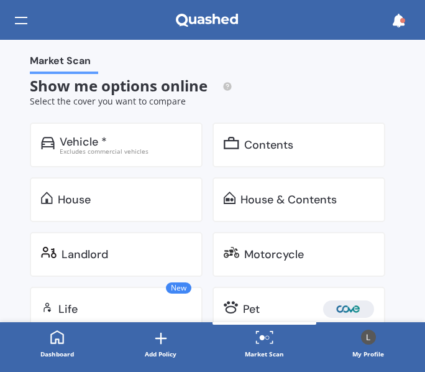
click at [315, 199] on div "House & Contents" at bounding box center [289, 199] width 96 height 12
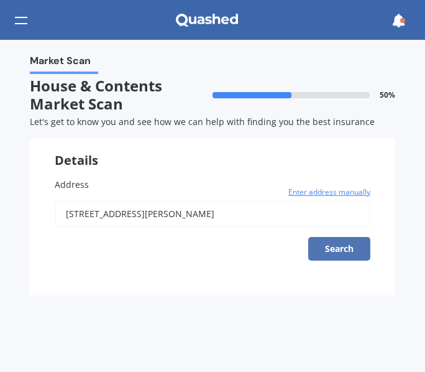
click at [343, 249] on button "Search" at bounding box center [339, 249] width 62 height 24
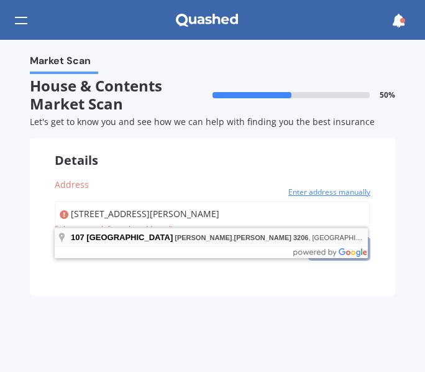
type input "107 Mahoe Street, Melville, Hamilton 3206"
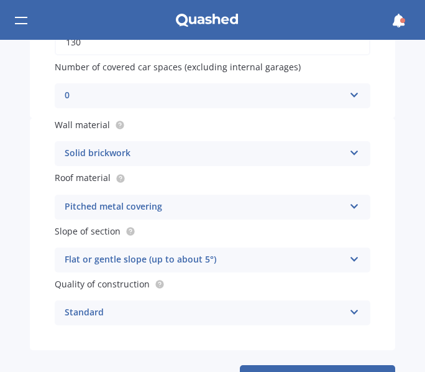
scroll to position [380, 0]
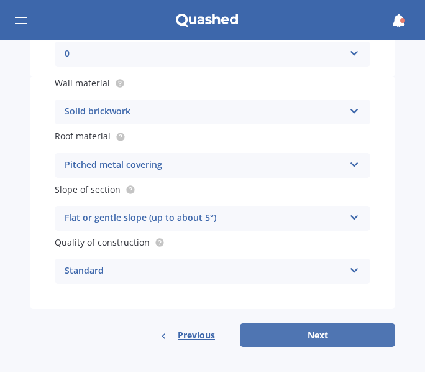
click at [342, 335] on button "Next" at bounding box center [317, 335] width 155 height 24
select select "29"
select select "06"
select select "1993"
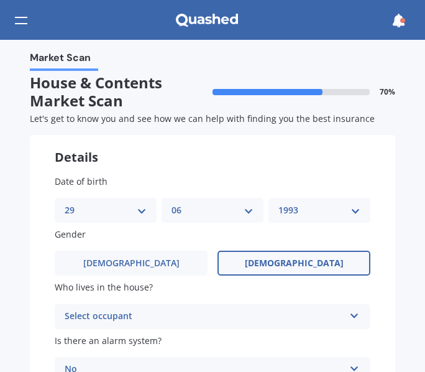
scroll to position [0, 0]
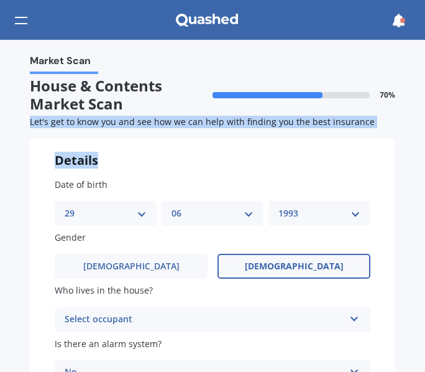
drag, startPoint x: 419, startPoint y: 104, endPoint x: 419, endPoint y: 152, distance: 47.9
click at [419, 152] on div "Market Scan House & Contents Market Scan 70 % Let's get to know you and see how…" at bounding box center [212, 206] width 425 height 332
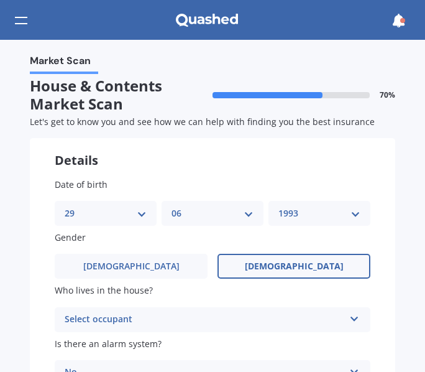
click at [299, 317] on div "Select occupant" at bounding box center [205, 319] width 280 height 15
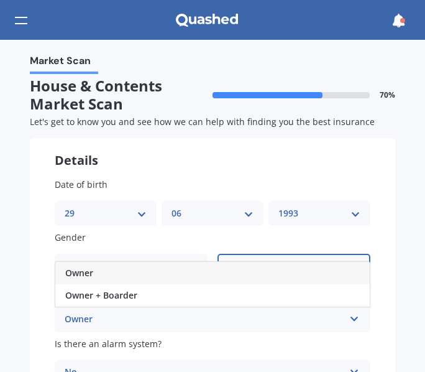
click at [124, 269] on div "Owner" at bounding box center [212, 273] width 315 height 22
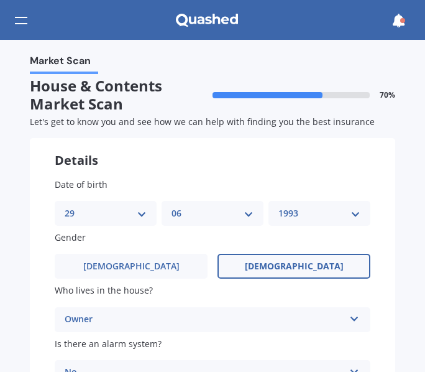
click at [400, 150] on div "Market Scan House & Contents Market Scan 70 % Let's get to know you and see how…" at bounding box center [212, 206] width 425 height 332
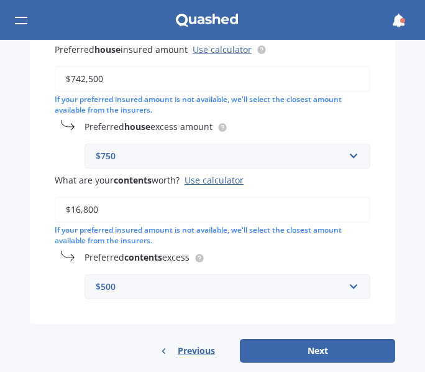
scroll to position [527, 0]
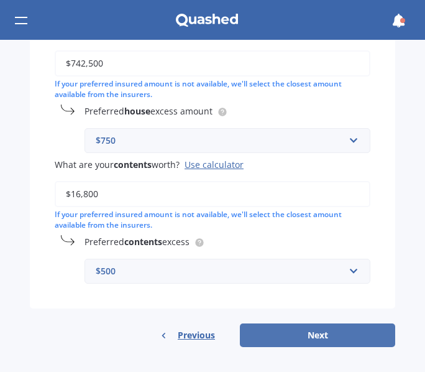
click at [313, 331] on button "Next" at bounding box center [317, 335] width 155 height 24
select select "29"
select select "06"
select select "1993"
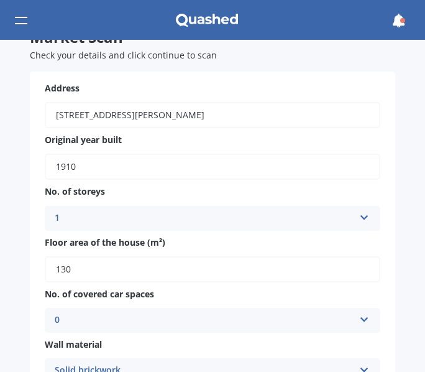
scroll to position [0, 0]
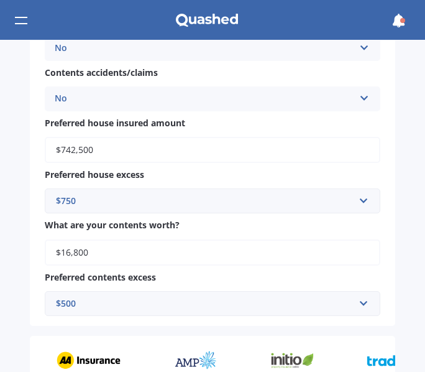
scroll to position [970, 0]
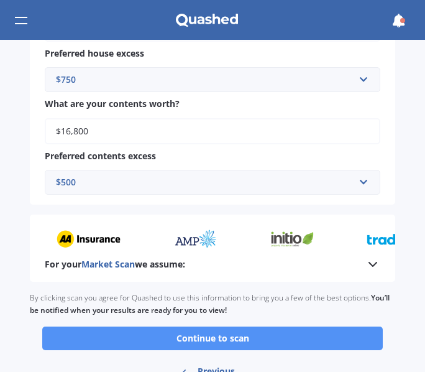
click at [234, 337] on button "Continue to scan" at bounding box center [212, 338] width 341 height 24
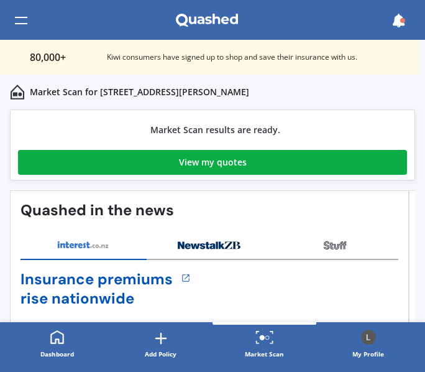
click at [210, 158] on div "View my quotes" at bounding box center [213, 162] width 68 height 25
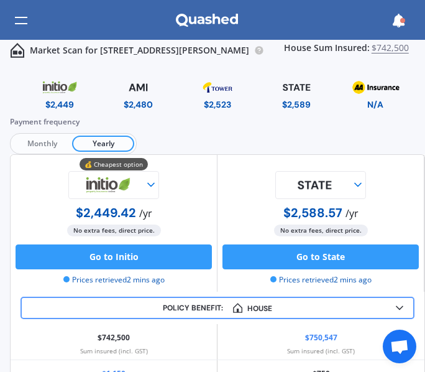
click at [24, 21] on div at bounding box center [21, 21] width 12 height 24
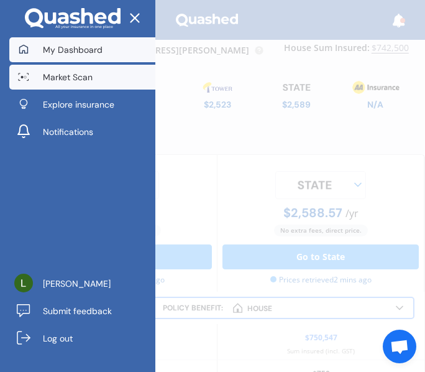
click at [57, 47] on span "My Dashboard" at bounding box center [73, 50] width 60 height 12
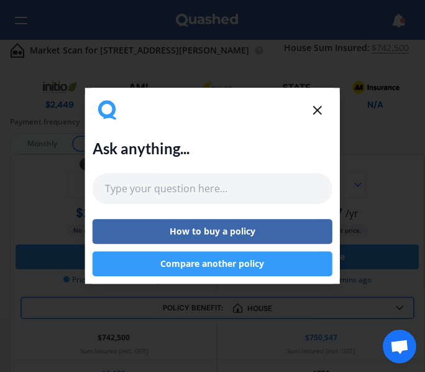
click at [315, 118] on icon at bounding box center [317, 110] width 15 height 15
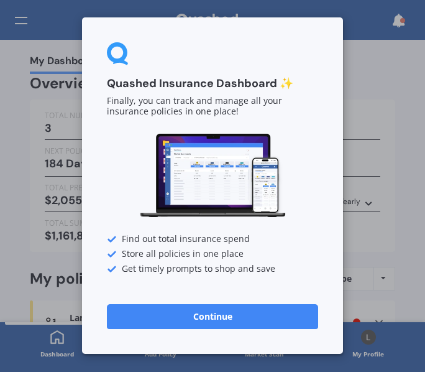
click at [270, 318] on button "Continue" at bounding box center [212, 316] width 211 height 25
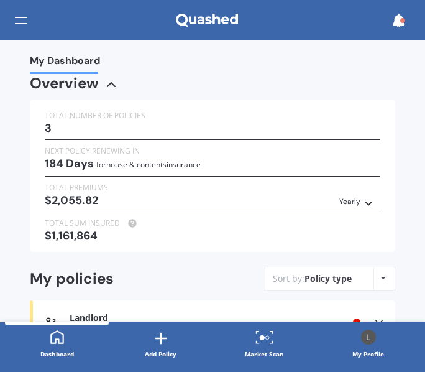
click at [394, 68] on div "My Dashboard Overview TOTAL NUMBER OF POLICIES 3 NEXT POLICY RENEWING IN 184 Da…" at bounding box center [212, 181] width 425 height 282
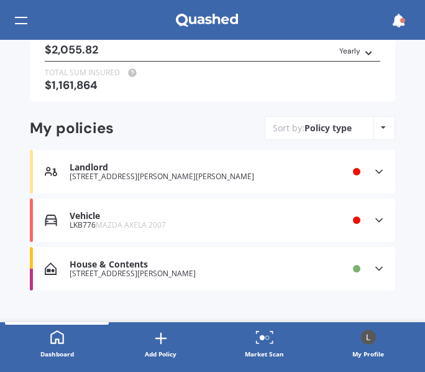
scroll to position [164, 0]
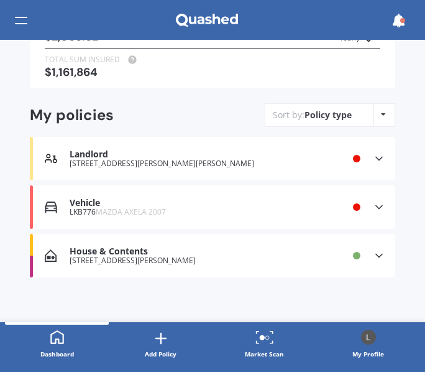
click at [248, 202] on div "Vehicle" at bounding box center [186, 203] width 233 height 11
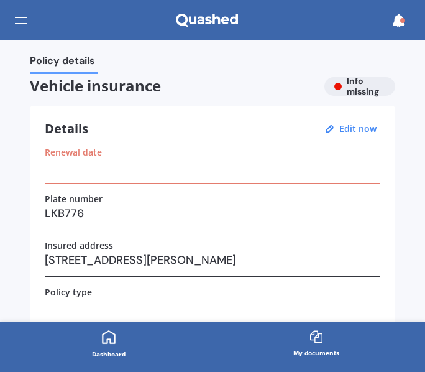
click at [21, 23] on div at bounding box center [21, 21] width 12 height 24
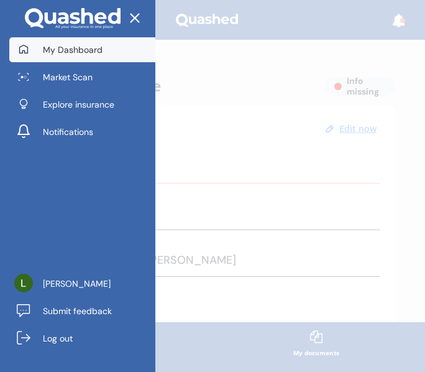
click at [45, 48] on span "My Dashboard" at bounding box center [73, 50] width 60 height 12
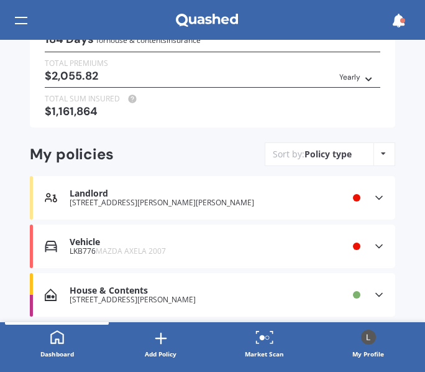
scroll to position [164, 0]
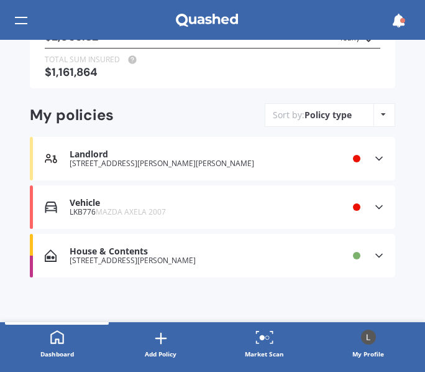
click at [266, 344] on icon at bounding box center [265, 337] width 19 height 15
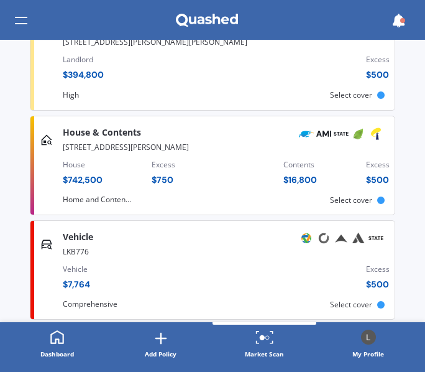
scroll to position [425, 0]
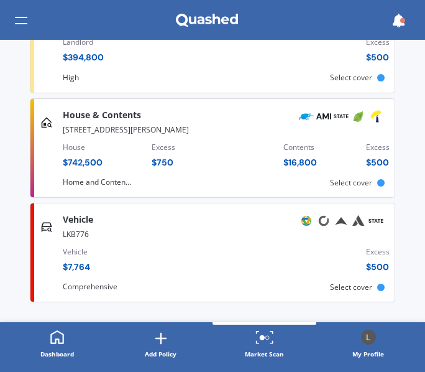
click at [241, 243] on div "Vehicle $ 7,764 Excess $ 500" at bounding box center [226, 262] width 327 height 42
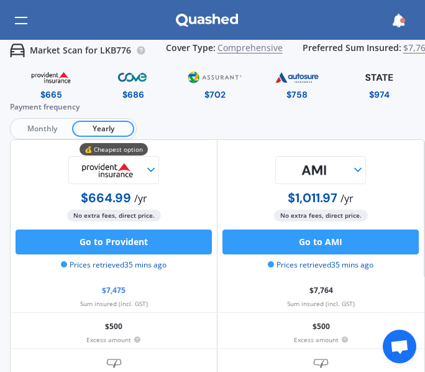
click at [177, 129] on div "Payment frequency Monthly Yearly" at bounding box center [217, 120] width 415 height 39
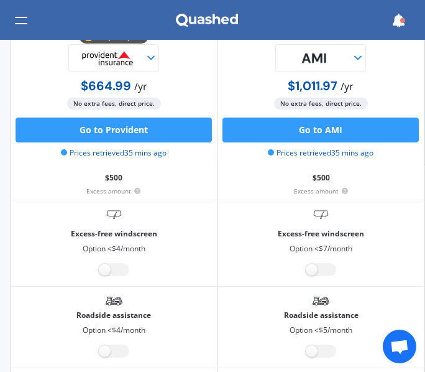
scroll to position [149, 0]
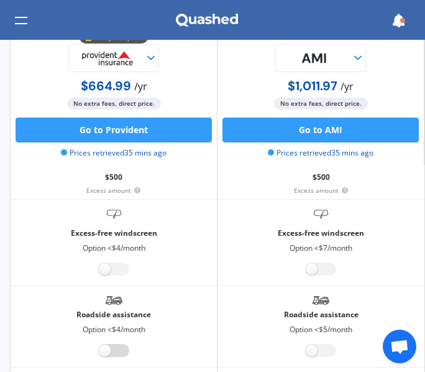
click at [107, 348] on label at bounding box center [114, 350] width 30 height 13
radio input "true"
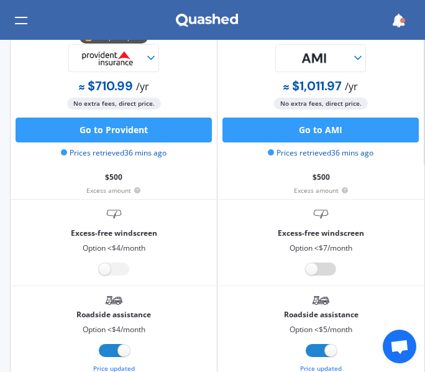
click at [306, 262] on input "radio" at bounding box center [321, 268] width 30 height 13
radio input "true"
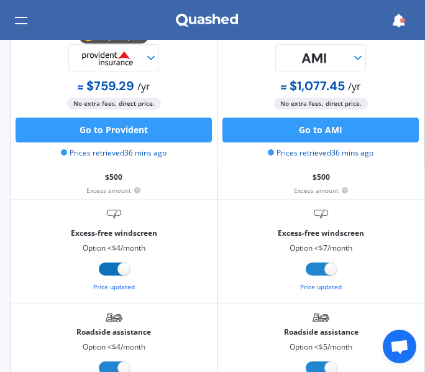
click at [99, 262] on input "radio" at bounding box center [114, 268] width 30 height 13
click at [306, 262] on input "radio" at bounding box center [321, 268] width 30 height 13
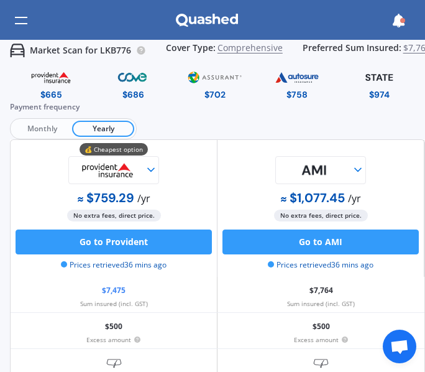
click at [216, 96] on div "$702" at bounding box center [215, 94] width 21 height 12
click at [200, 74] on img at bounding box center [216, 78] width 58 height 22
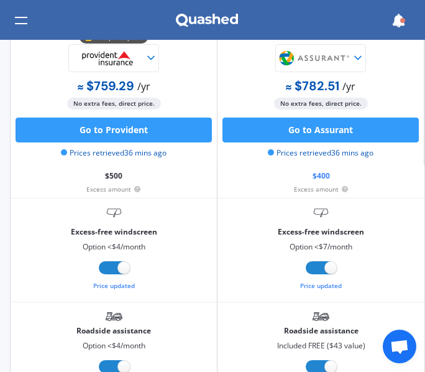
scroll to position [157, 0]
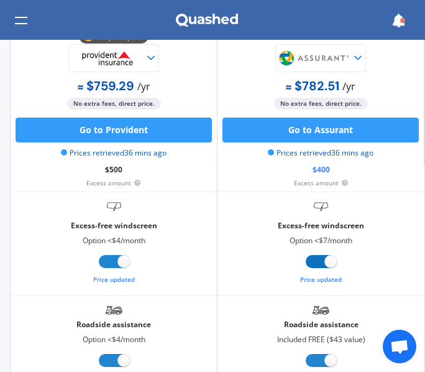
click at [325, 255] on label at bounding box center [321, 261] width 30 height 13
radio input "false"
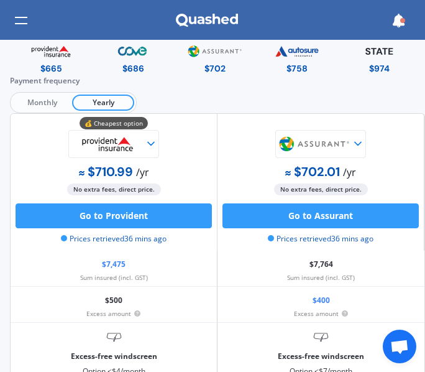
scroll to position [0, 0]
